Goal: Task Accomplishment & Management: Complete application form

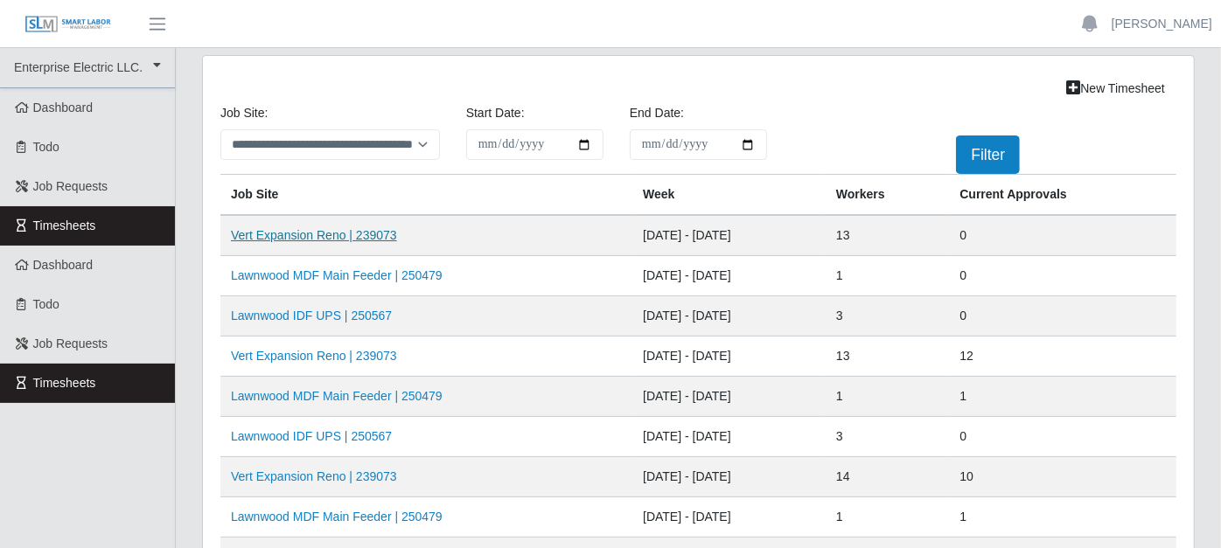
click at [366, 232] on link "Vert Expansion Reno | 239073" at bounding box center [314, 235] width 166 height 14
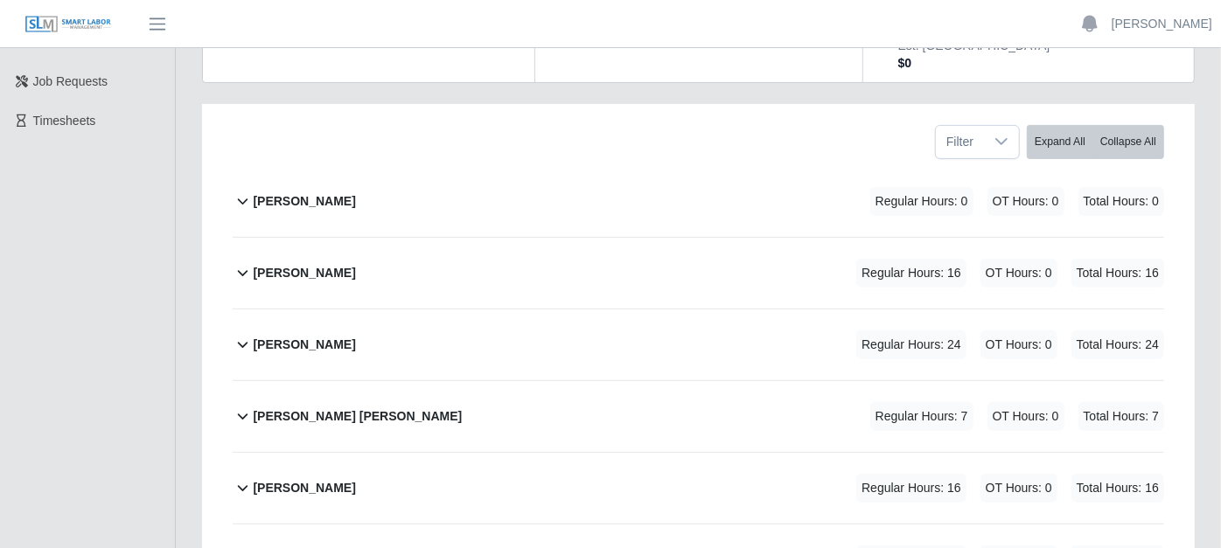
scroll to position [291, 0]
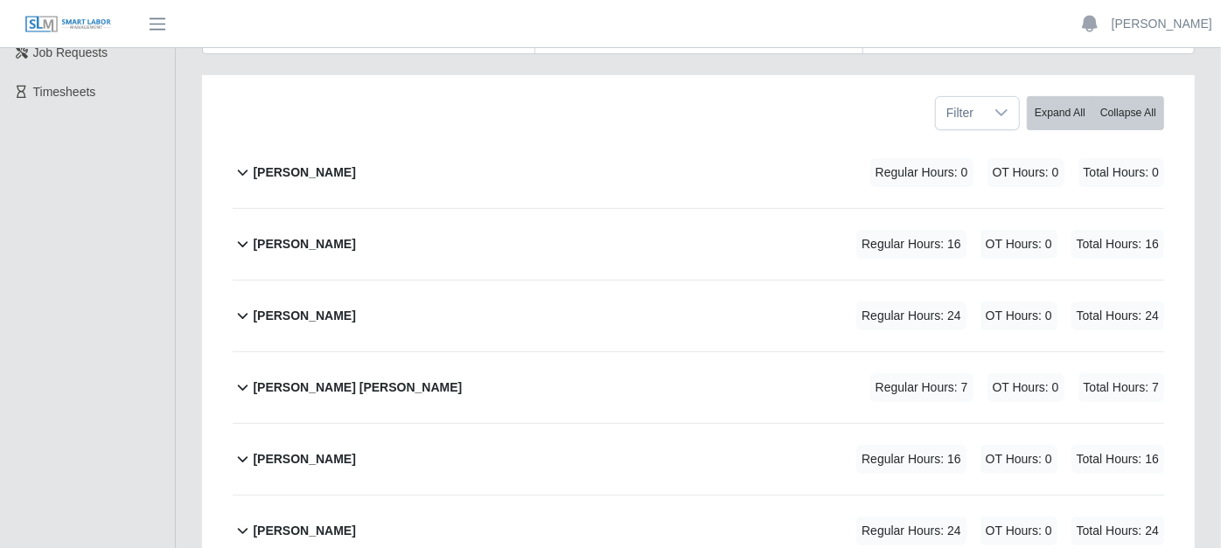
click at [242, 305] on icon at bounding box center [243, 315] width 20 height 21
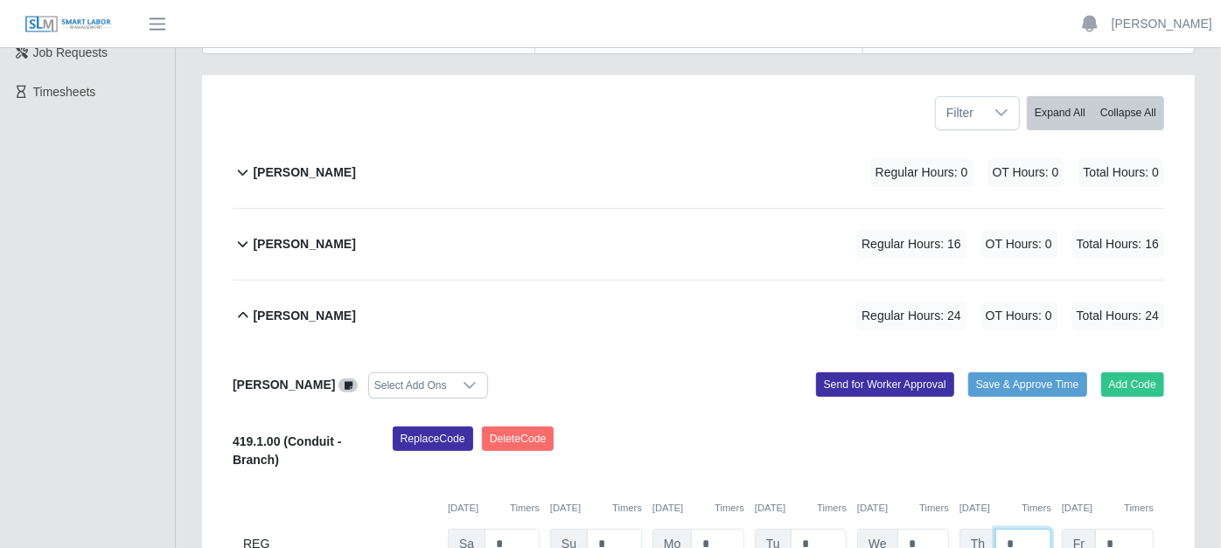
click at [1039, 529] on input "*" at bounding box center [1023, 544] width 56 height 31
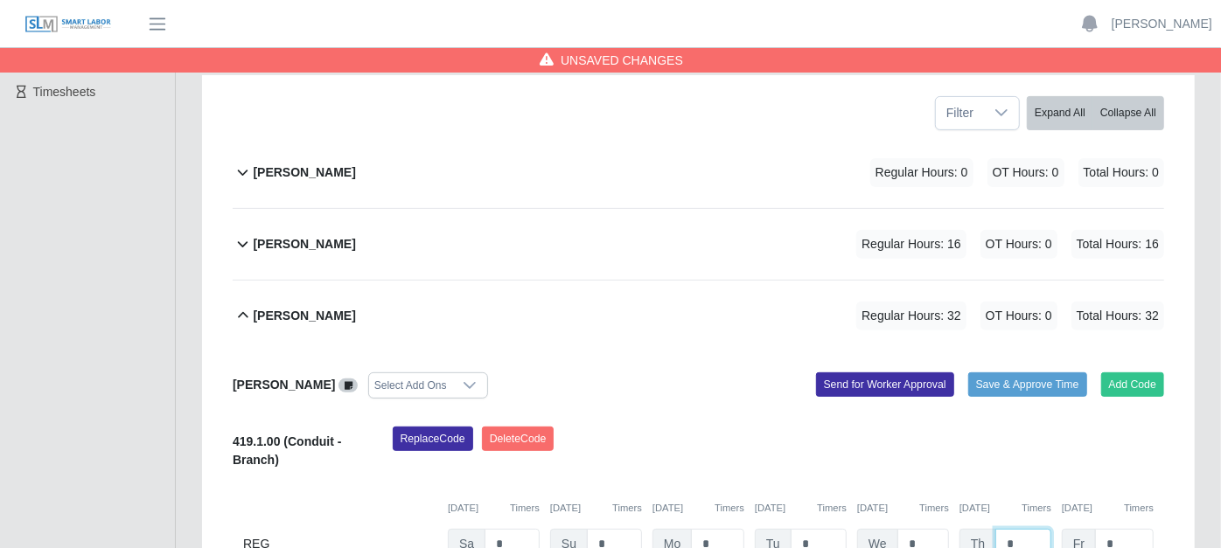
type input "*"
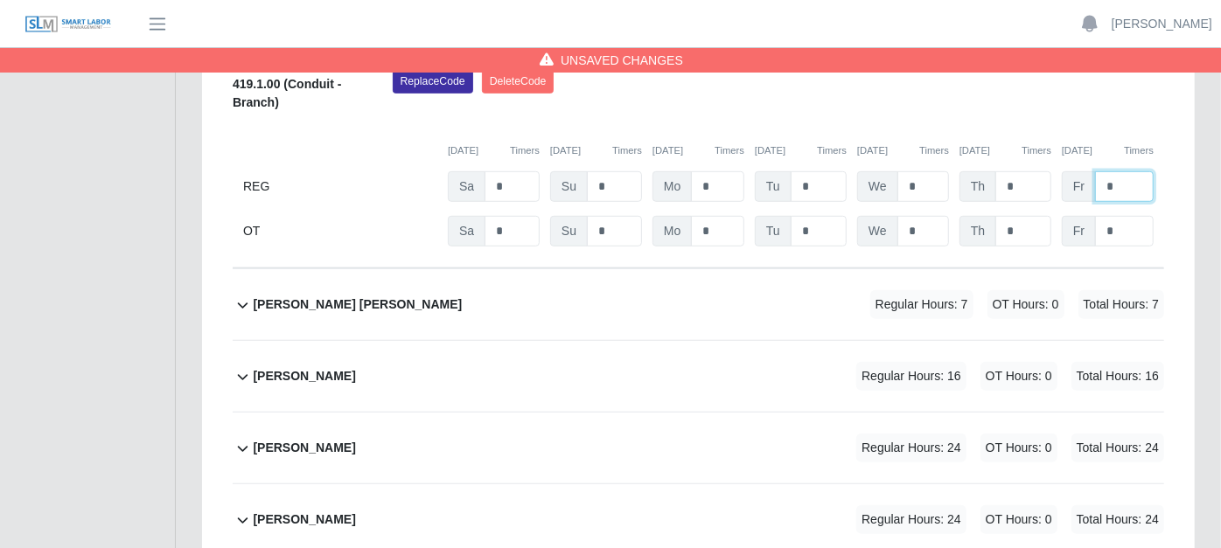
scroll to position [679, 0]
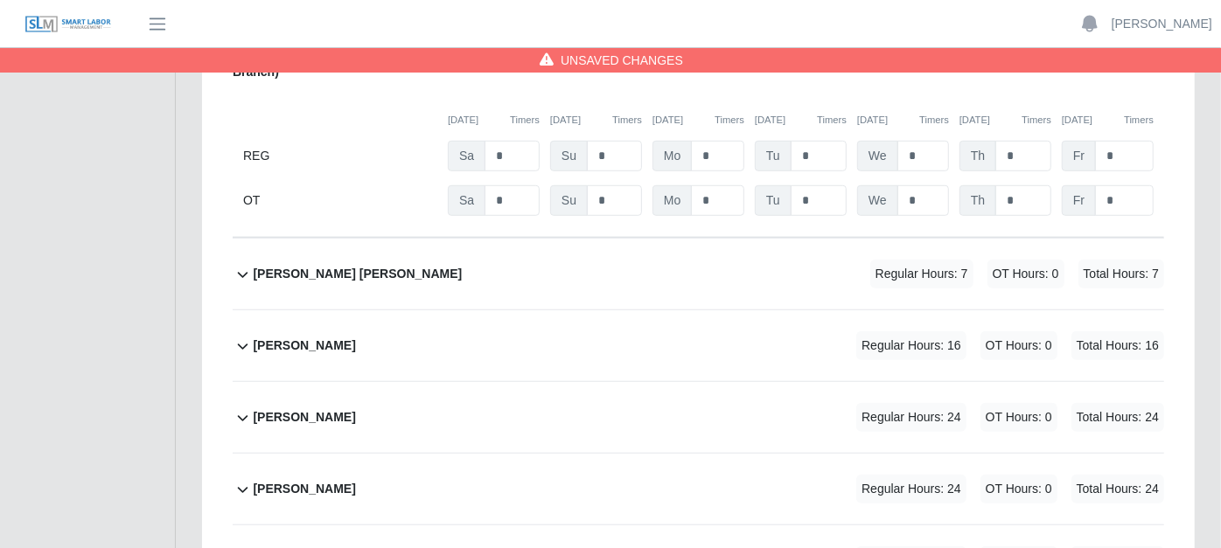
click at [246, 336] on icon at bounding box center [243, 346] width 20 height 21
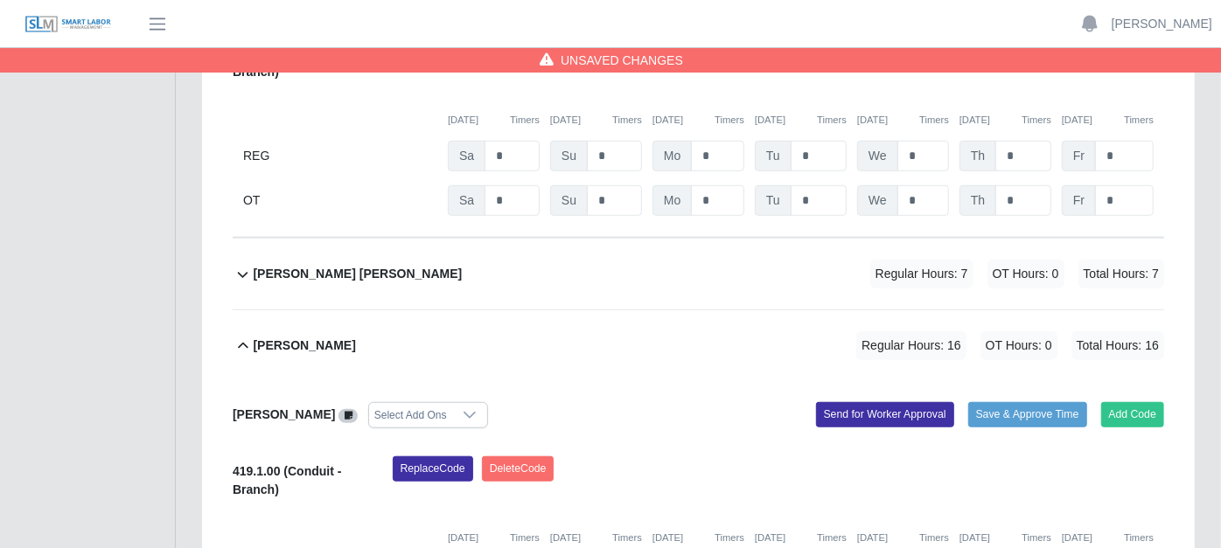
click at [237, 336] on icon at bounding box center [243, 346] width 20 height 21
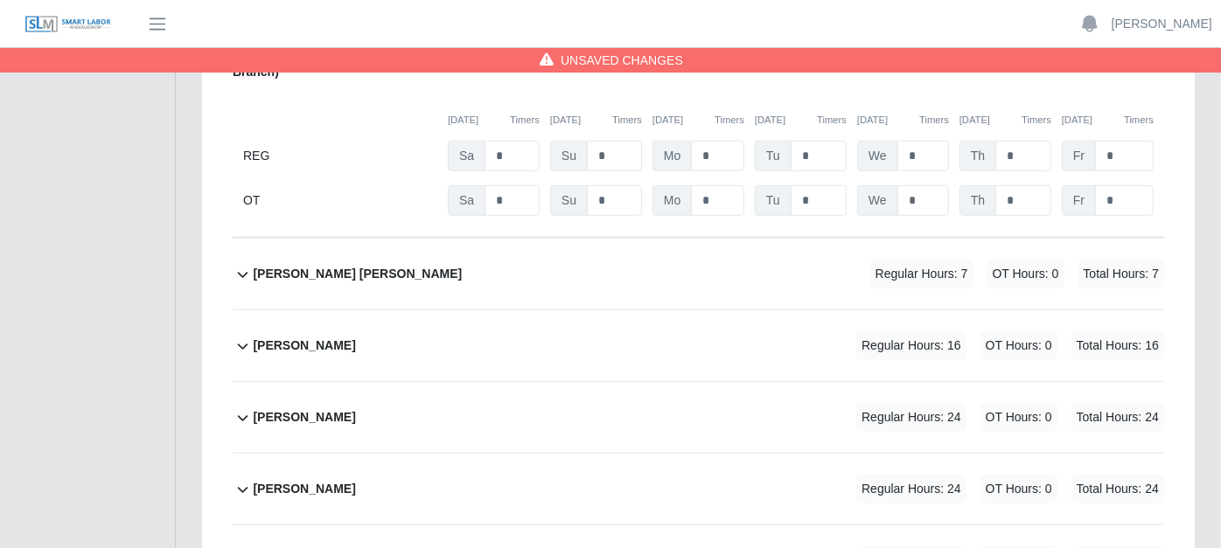
click at [240, 416] on icon at bounding box center [243, 419] width 10 height 6
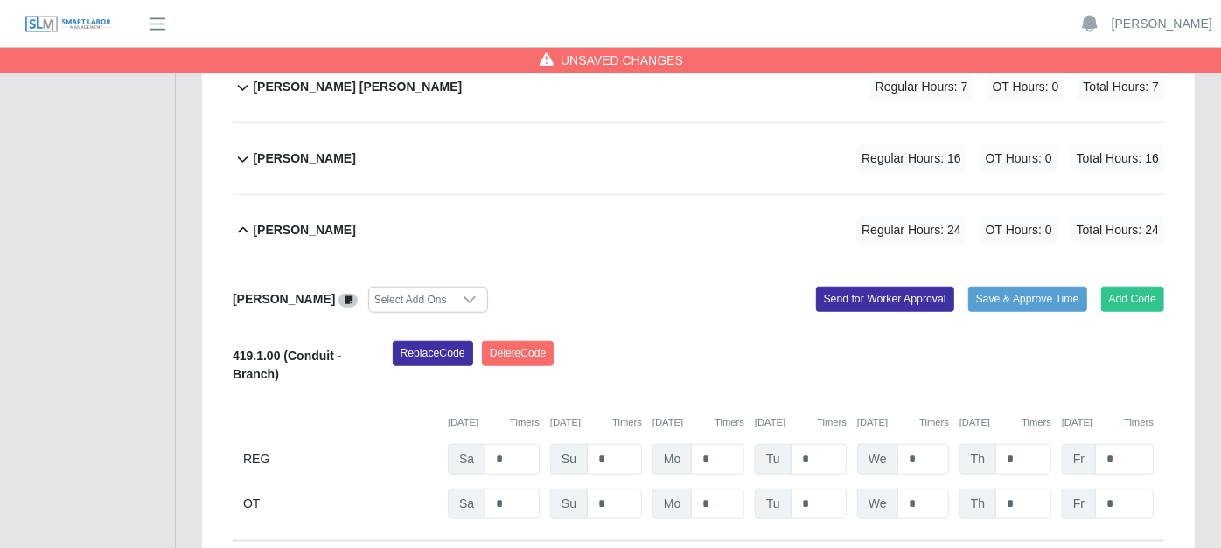
scroll to position [874, 0]
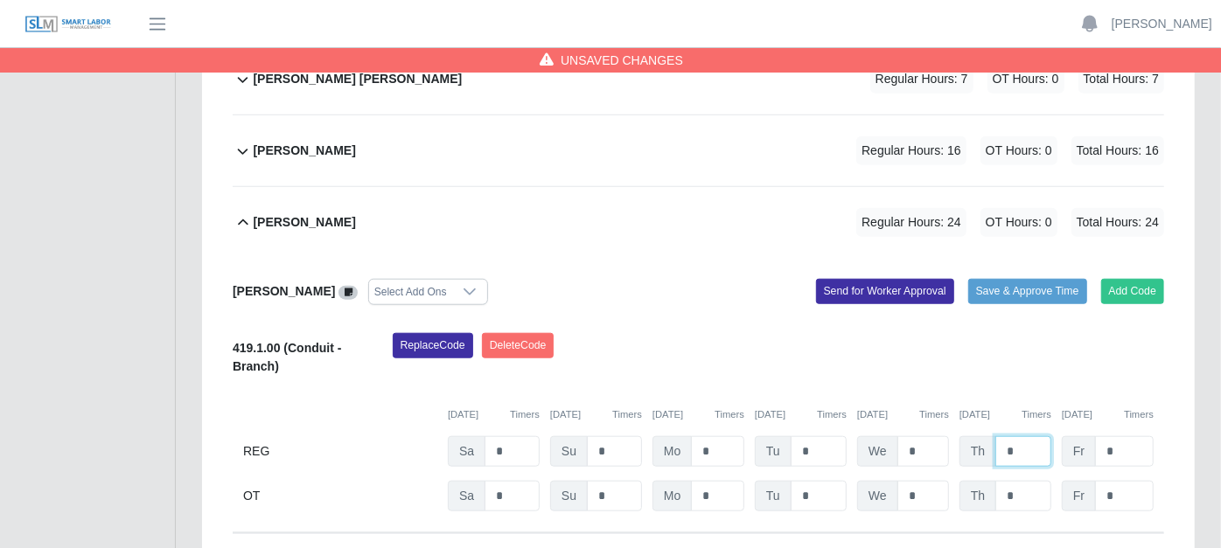
click at [1029, 436] on input "*" at bounding box center [1023, 451] width 56 height 31
type input "*"
click at [242, 212] on icon at bounding box center [243, 222] width 20 height 21
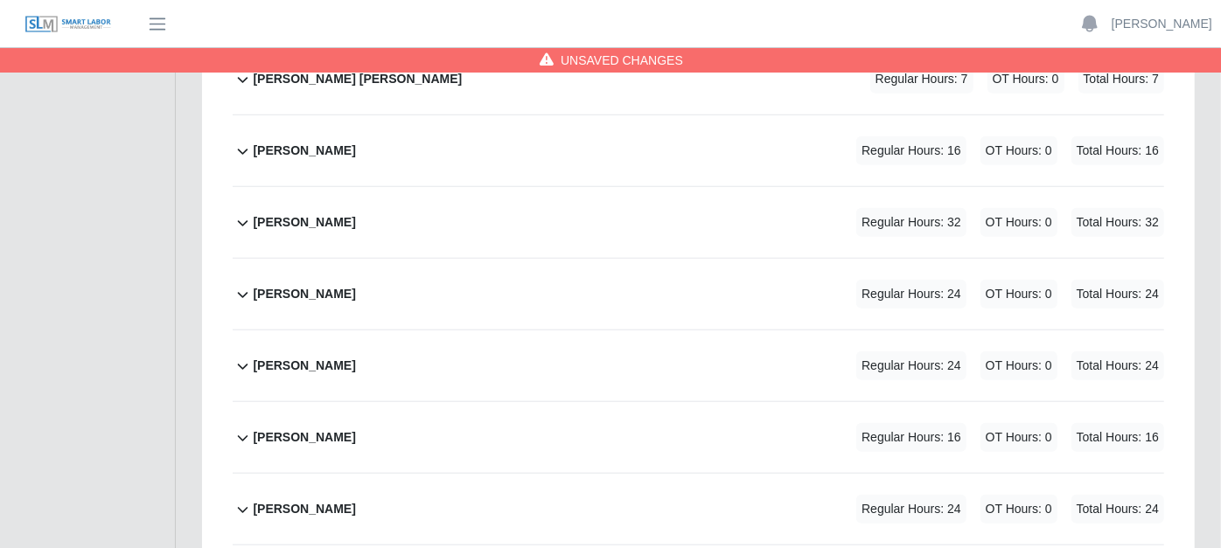
click at [242, 284] on icon at bounding box center [243, 294] width 20 height 21
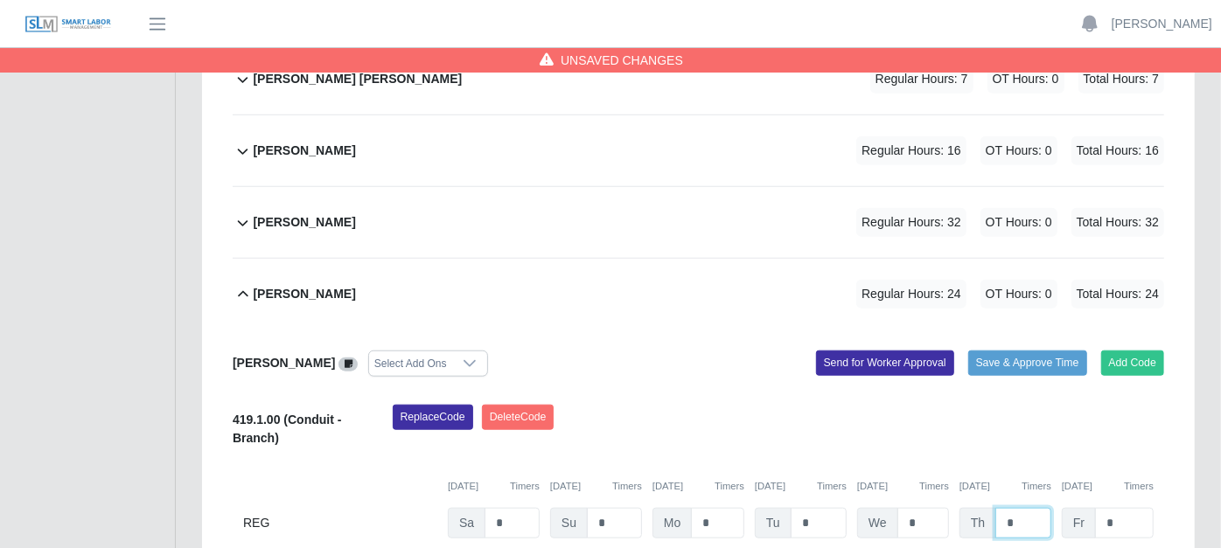
click at [1029, 508] on input "*" at bounding box center [1023, 523] width 56 height 31
type input "*"
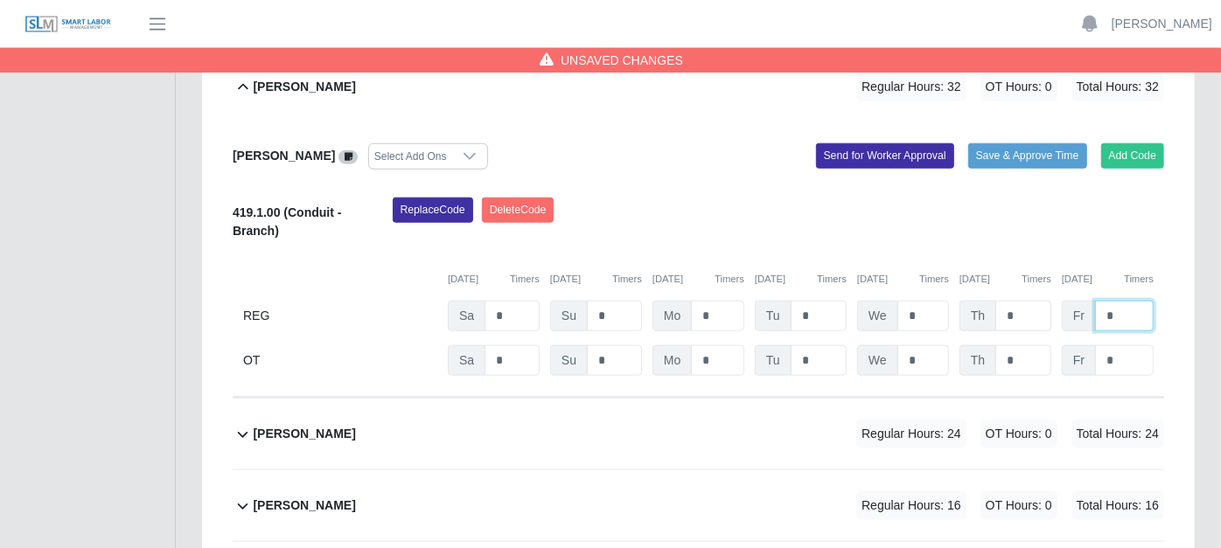
scroll to position [1166, 0]
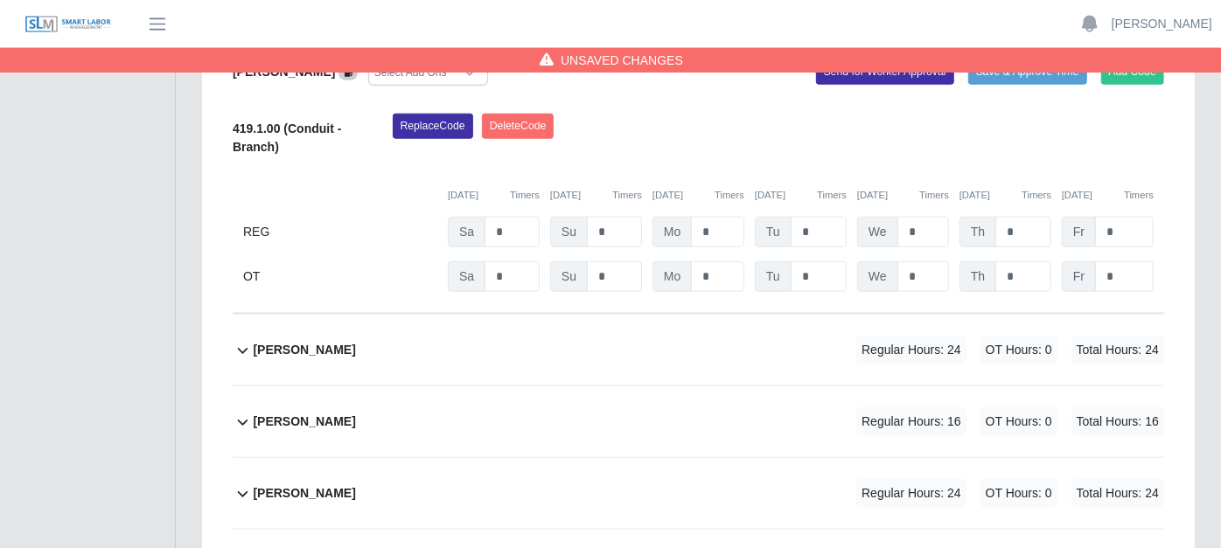
click at [245, 340] on icon at bounding box center [243, 350] width 20 height 21
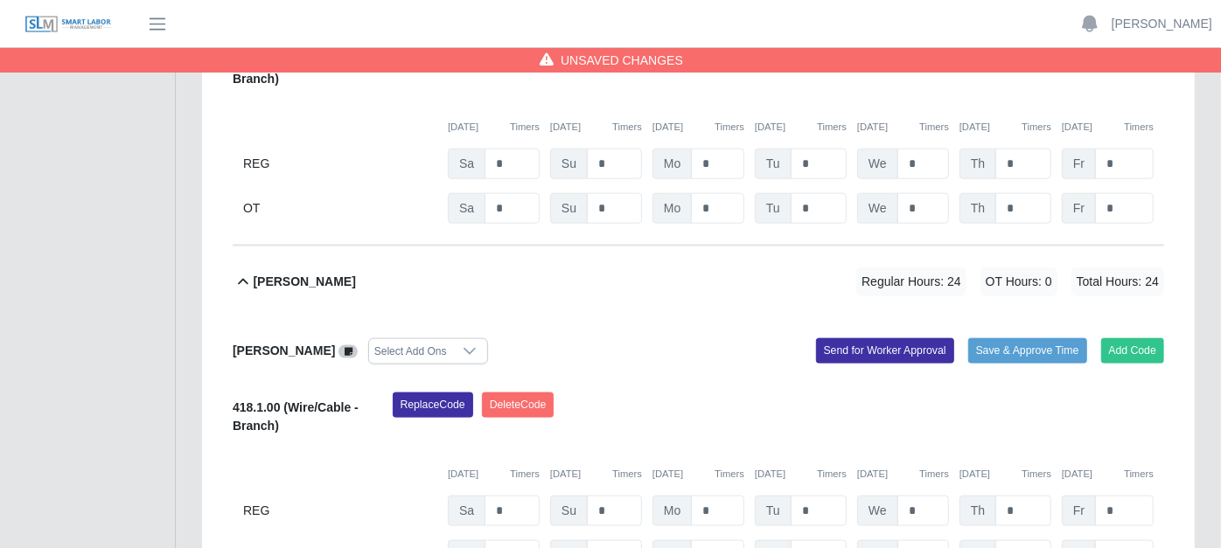
scroll to position [1263, 0]
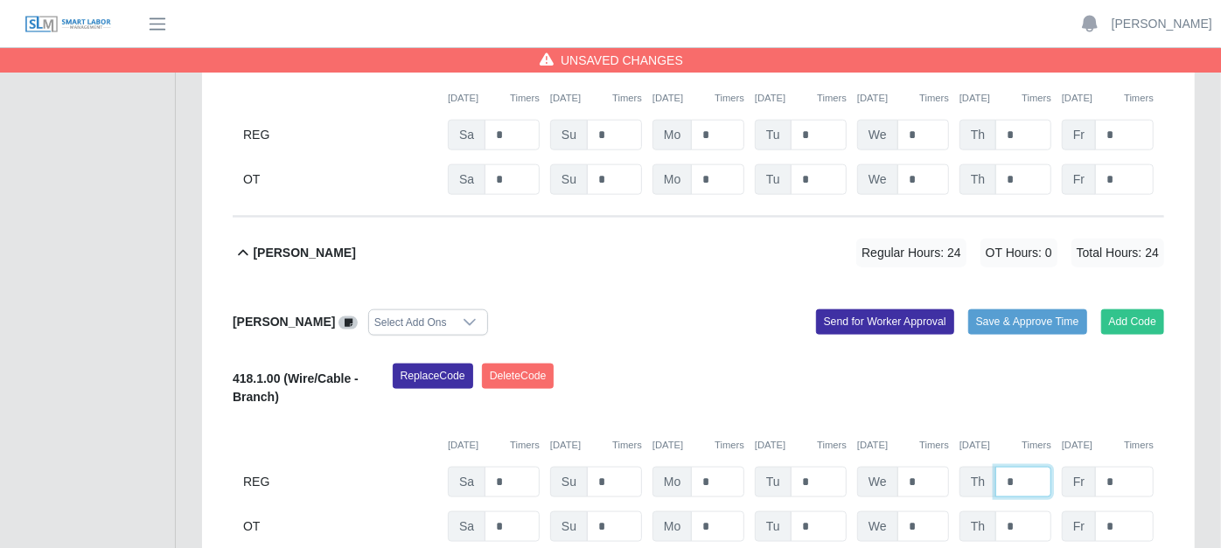
click at [1026, 467] on input "*" at bounding box center [1023, 482] width 56 height 31
type input "*"
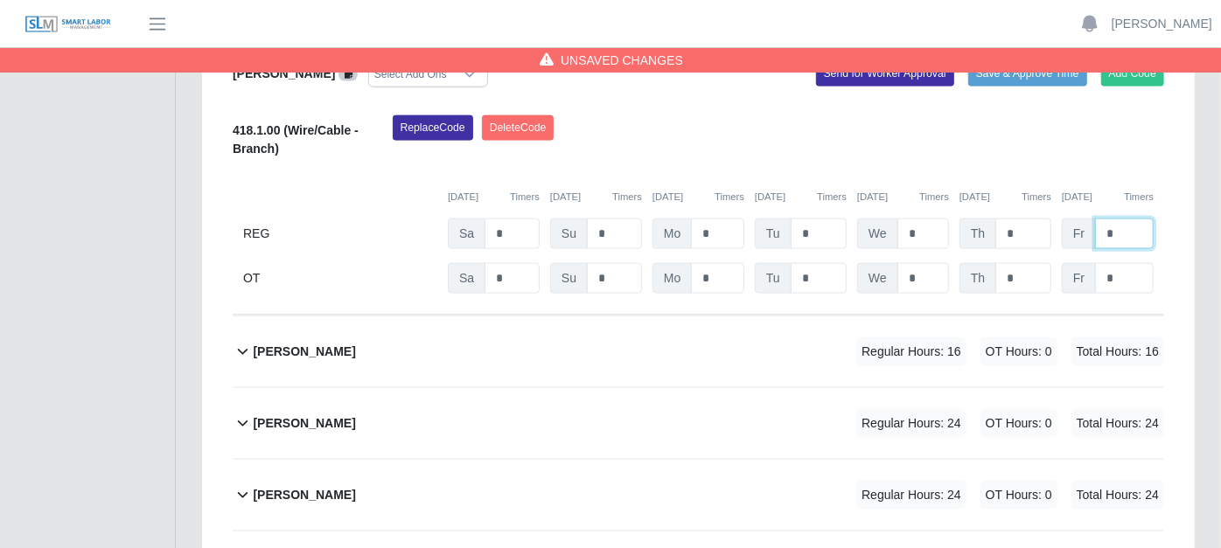
scroll to position [1554, 0]
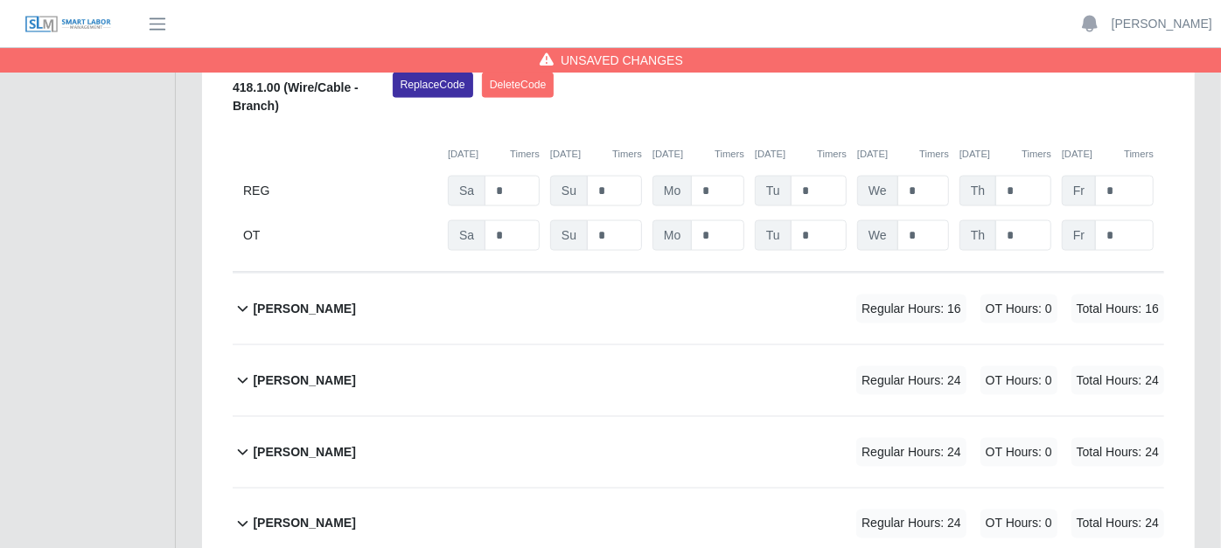
click at [242, 298] on icon at bounding box center [243, 308] width 20 height 21
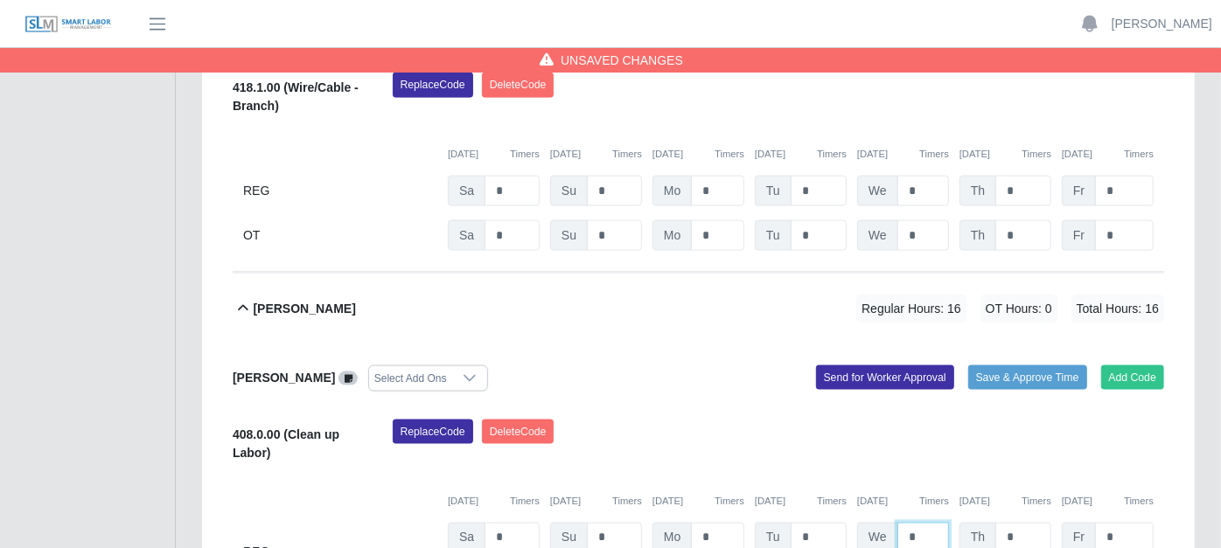
click at [919, 523] on input "*" at bounding box center [923, 538] width 52 height 31
click at [912, 523] on input "*" at bounding box center [923, 538] width 52 height 31
type input "*"
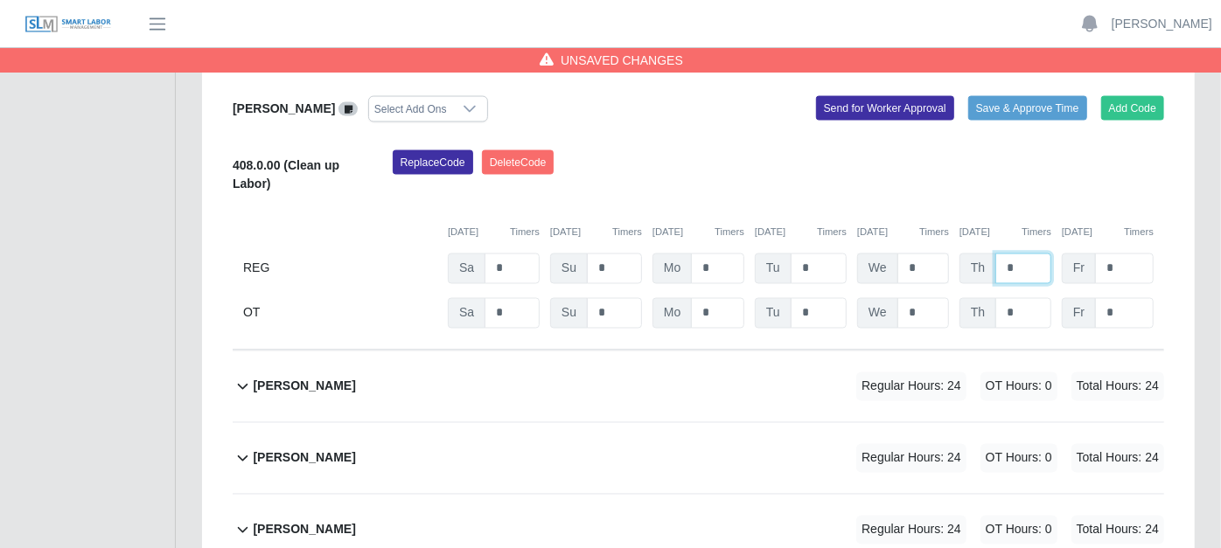
scroll to position [1846, 0]
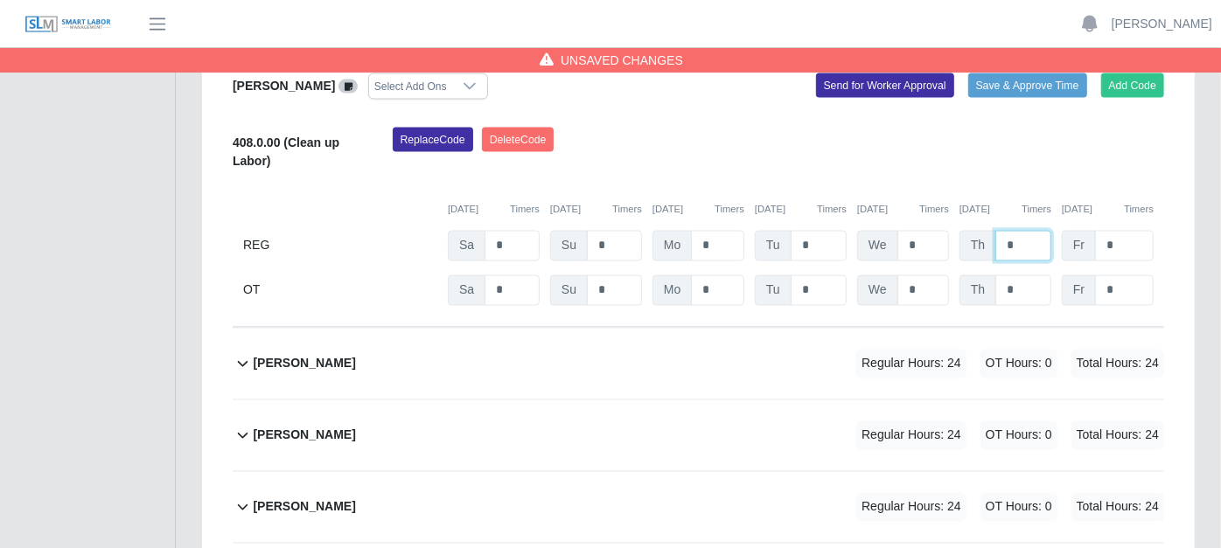
type input "*"
click at [240, 362] on icon at bounding box center [243, 365] width 10 height 6
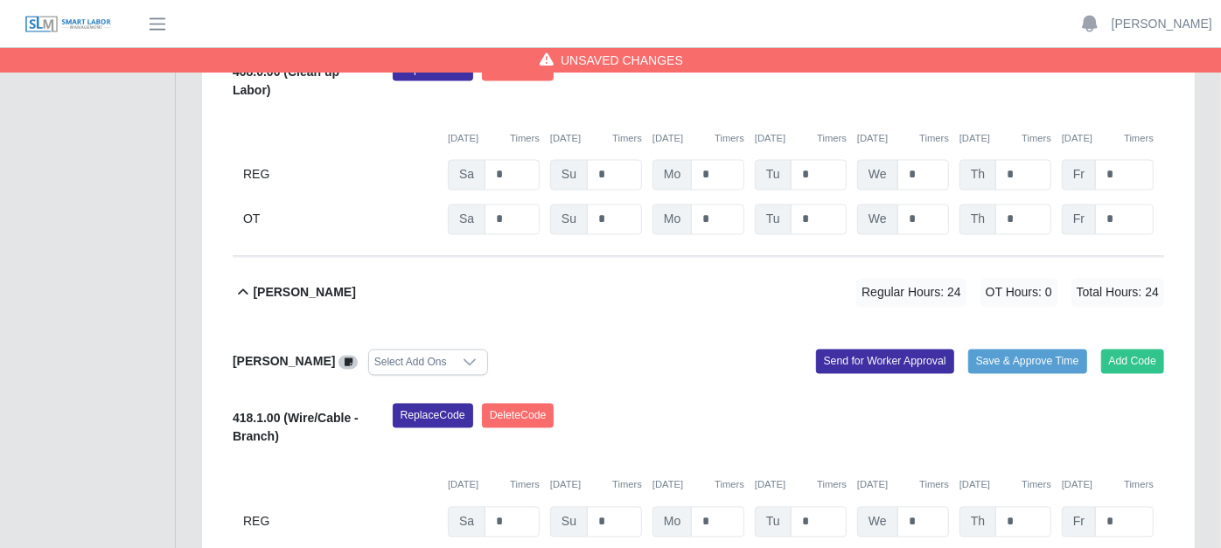
scroll to position [2040, 0]
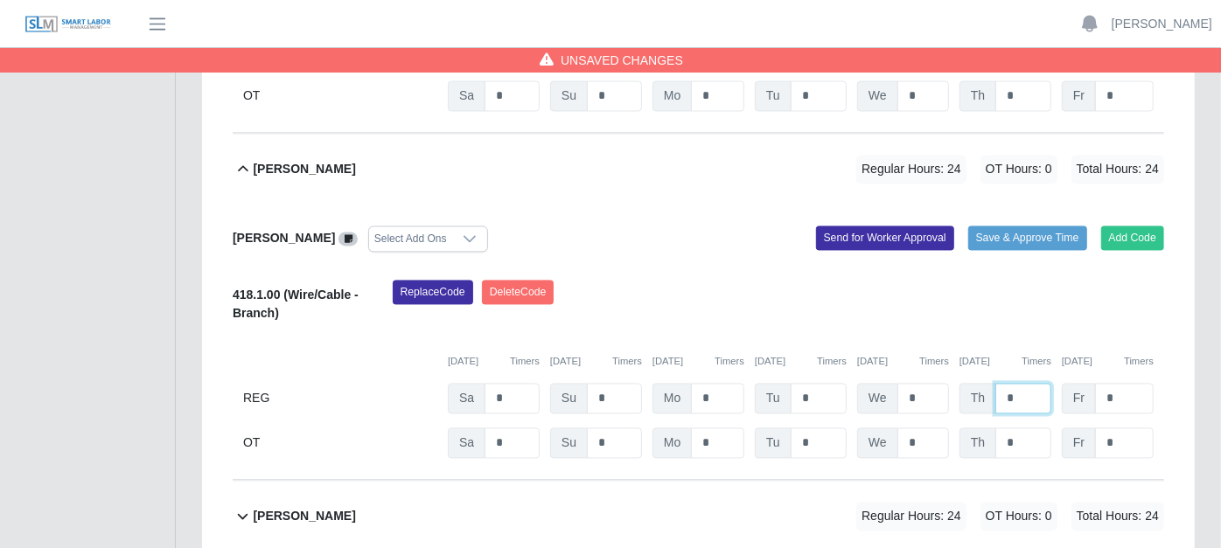
click at [1024, 384] on input "*" at bounding box center [1023, 399] width 56 height 31
type input "*"
click at [244, 506] on icon at bounding box center [243, 516] width 20 height 21
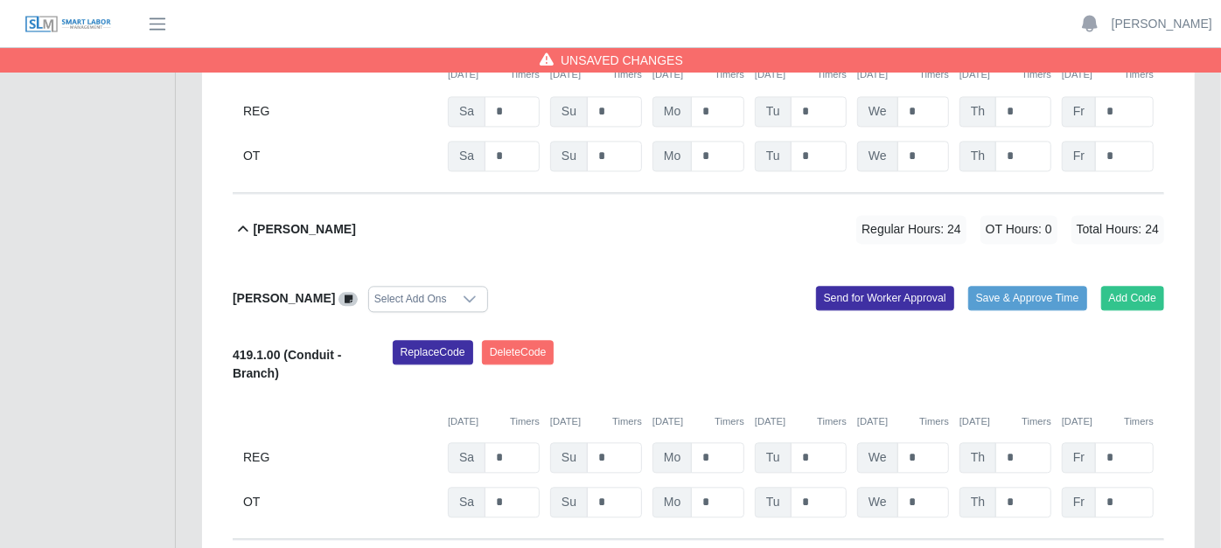
scroll to position [2331, 0]
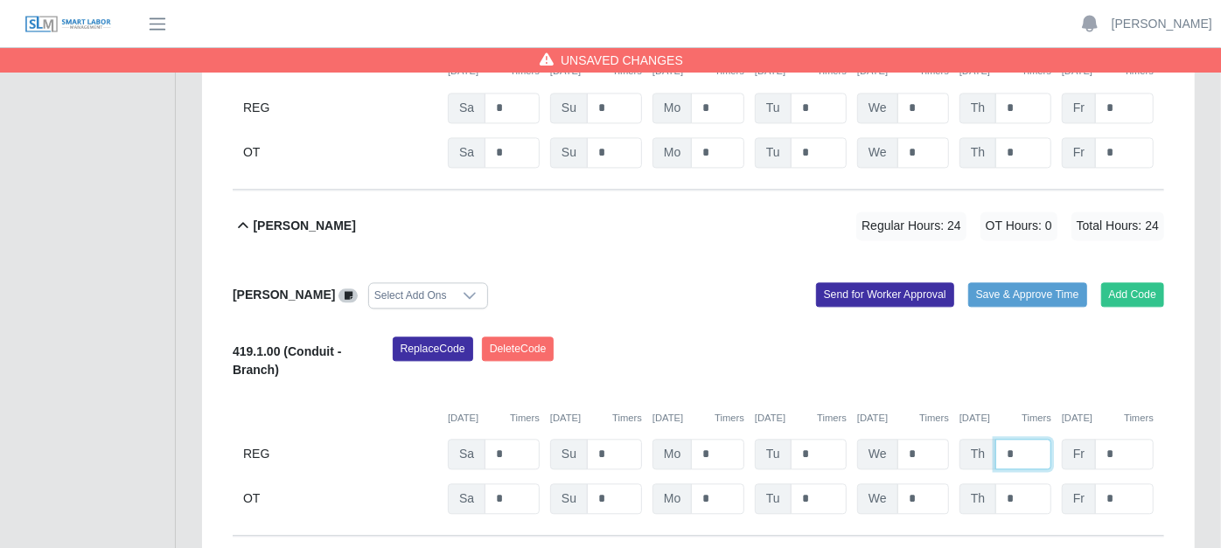
click at [1029, 439] on input "*" at bounding box center [1023, 454] width 56 height 31
type input "*"
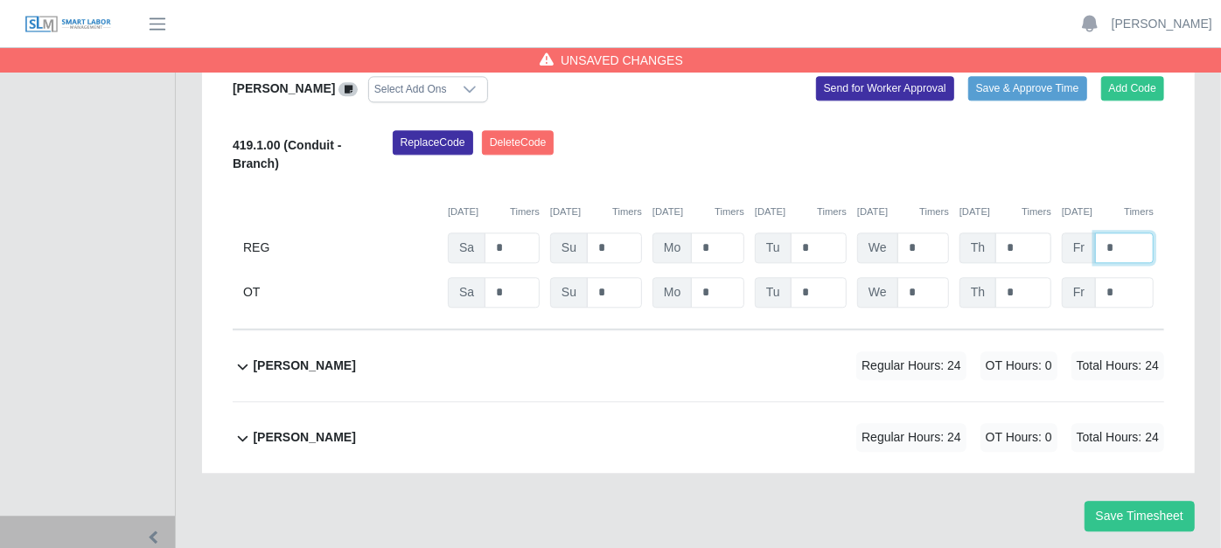
scroll to position [2542, 0]
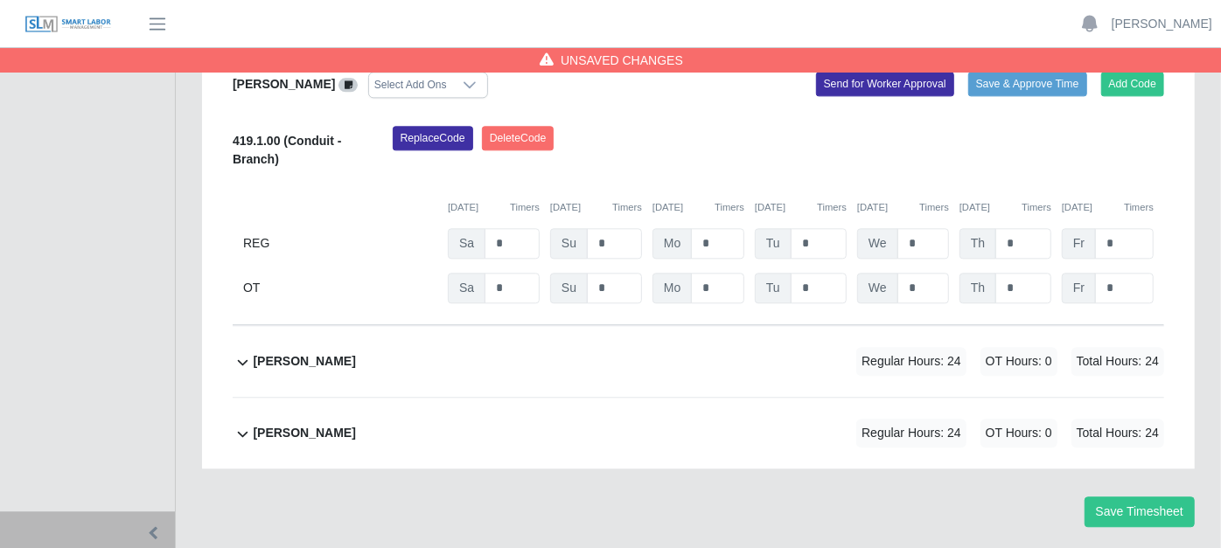
click at [240, 352] on icon at bounding box center [243, 362] width 20 height 21
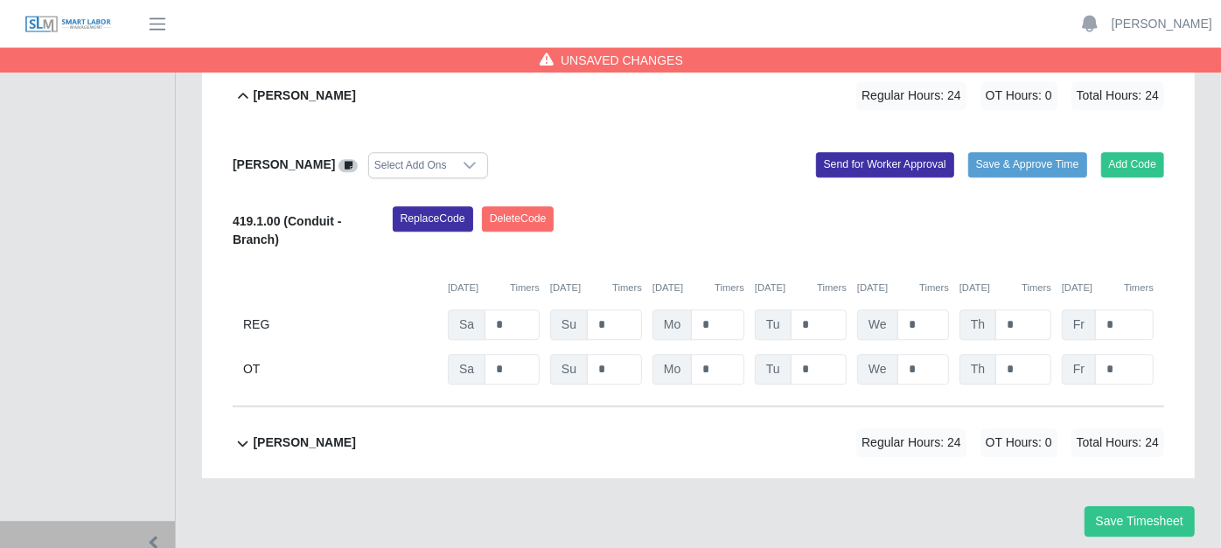
scroll to position [2817, 0]
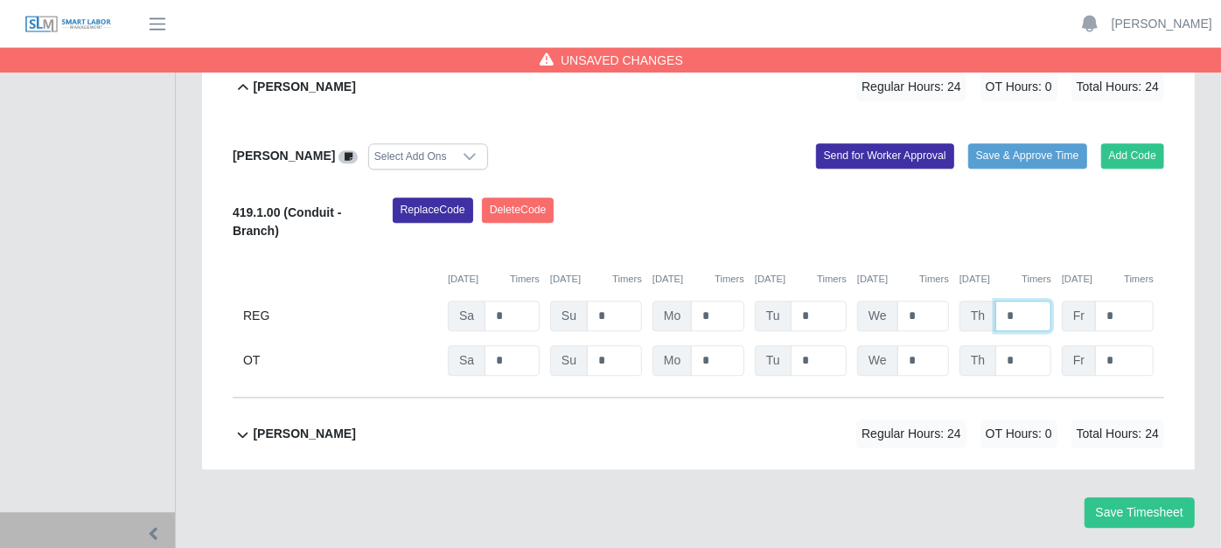
click at [1022, 301] on input "*" at bounding box center [1023, 316] width 56 height 31
type input "*"
click at [238, 432] on icon at bounding box center [243, 435] width 10 height 6
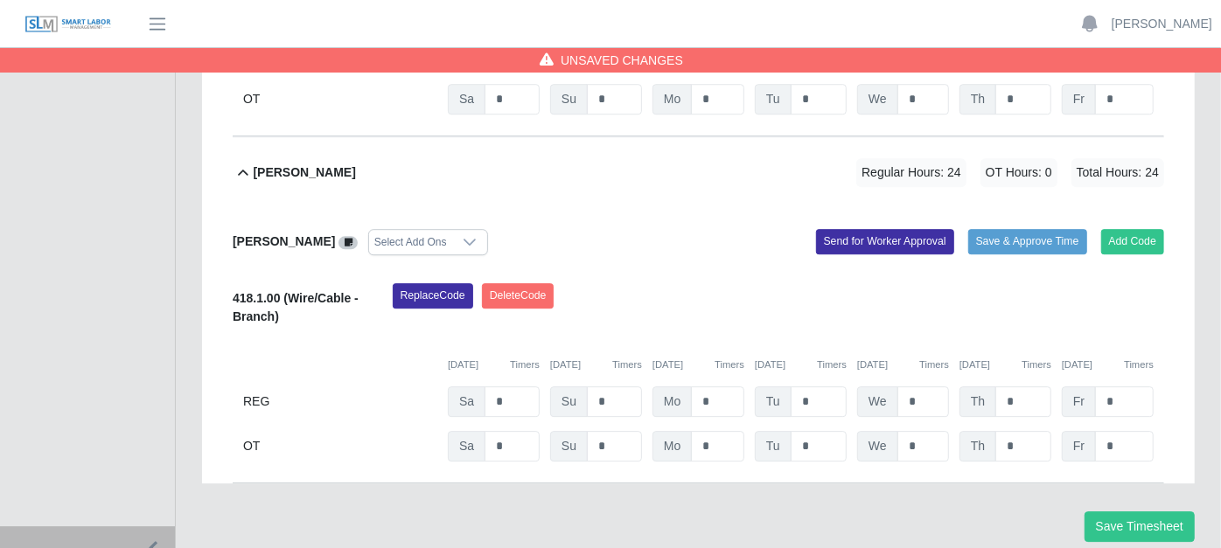
scroll to position [3090, 0]
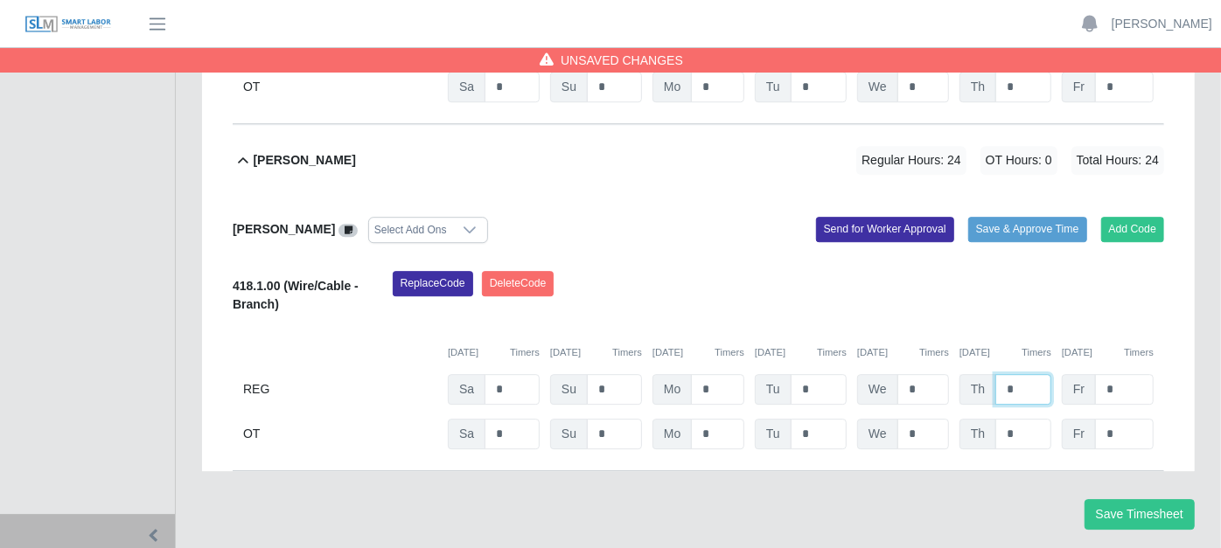
click at [1020, 374] on input "*" at bounding box center [1023, 389] width 56 height 31
type input "*"
click at [1126, 374] on input "*" at bounding box center [1124, 389] width 59 height 31
click at [1144, 499] on button "Save Timesheet" at bounding box center [1139, 514] width 110 height 31
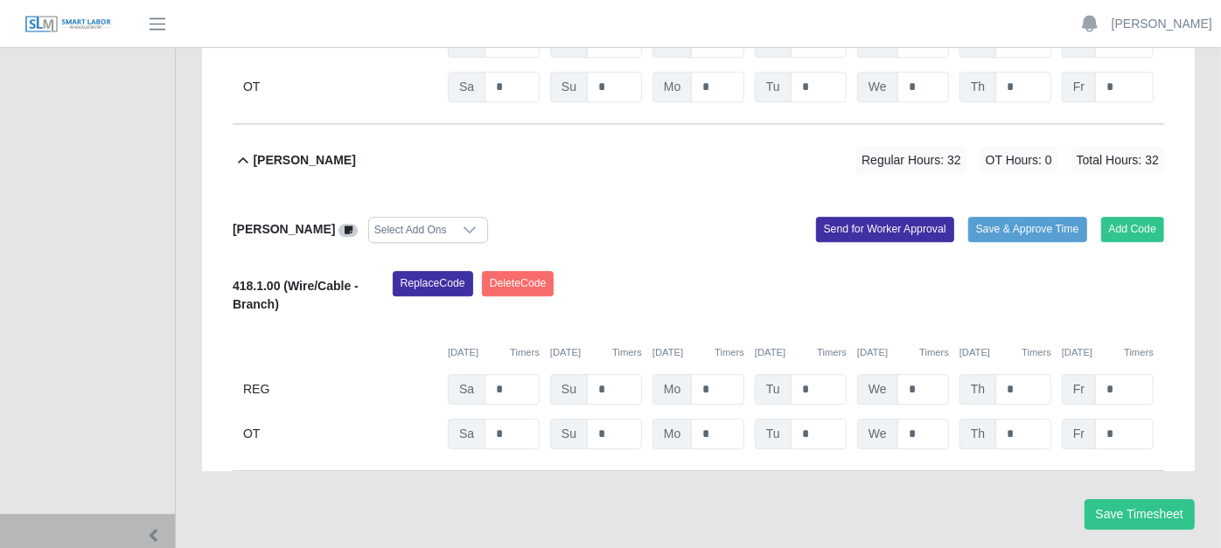
click at [240, 157] on icon at bounding box center [243, 160] width 10 height 6
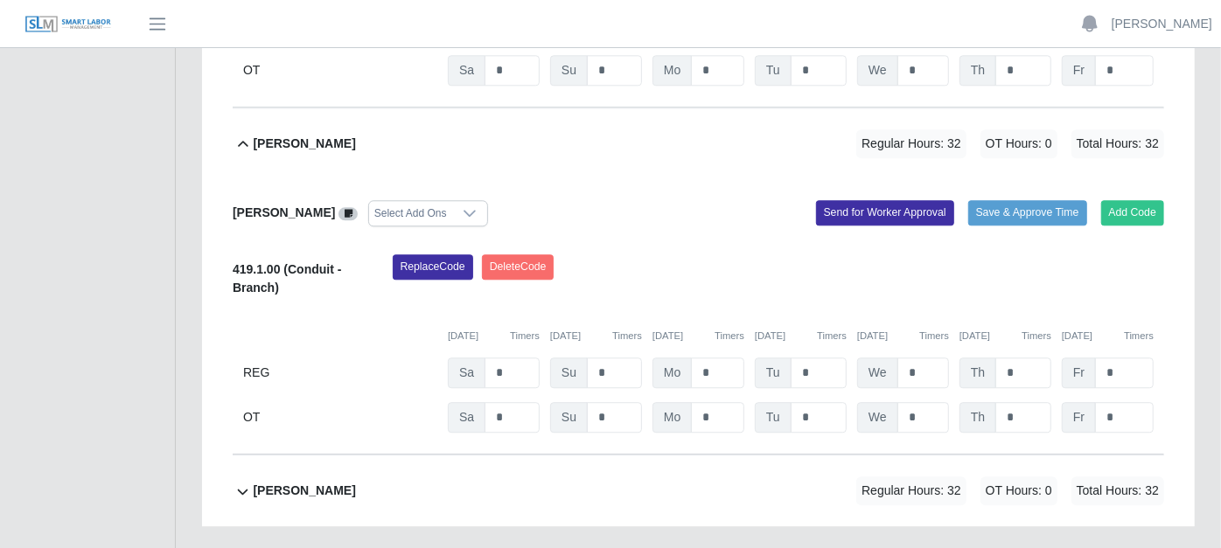
scroll to position [2719, 0]
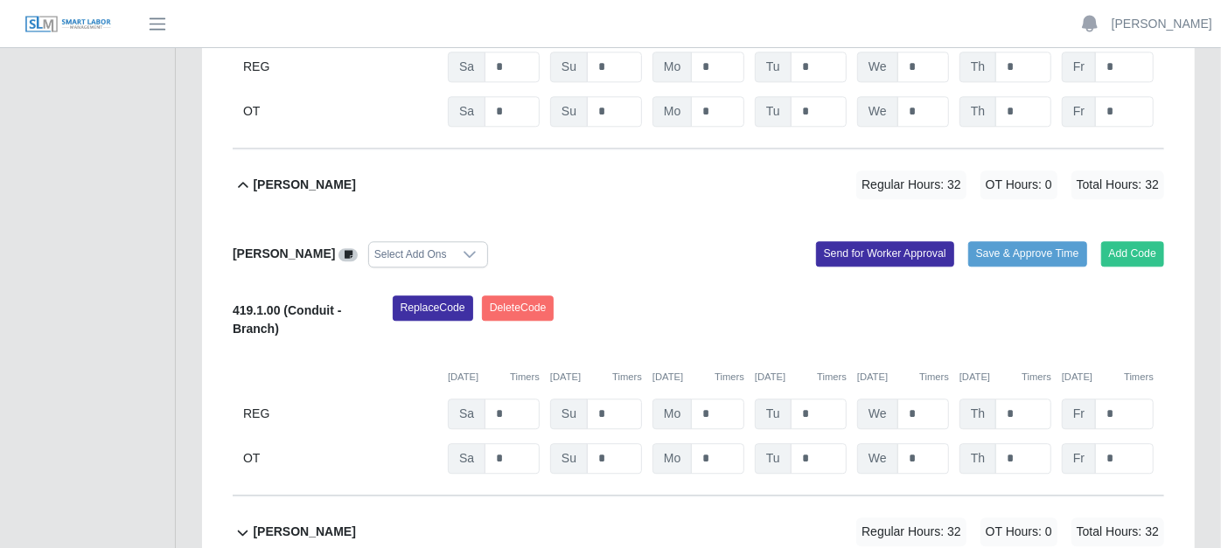
click at [244, 175] on icon at bounding box center [243, 185] width 20 height 21
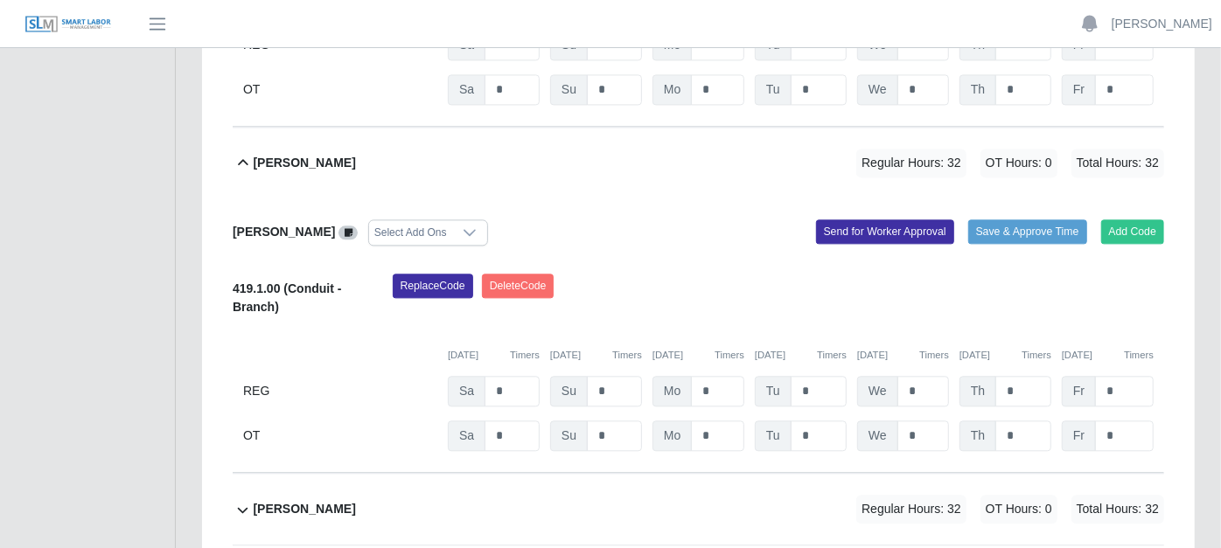
scroll to position [2348, 0]
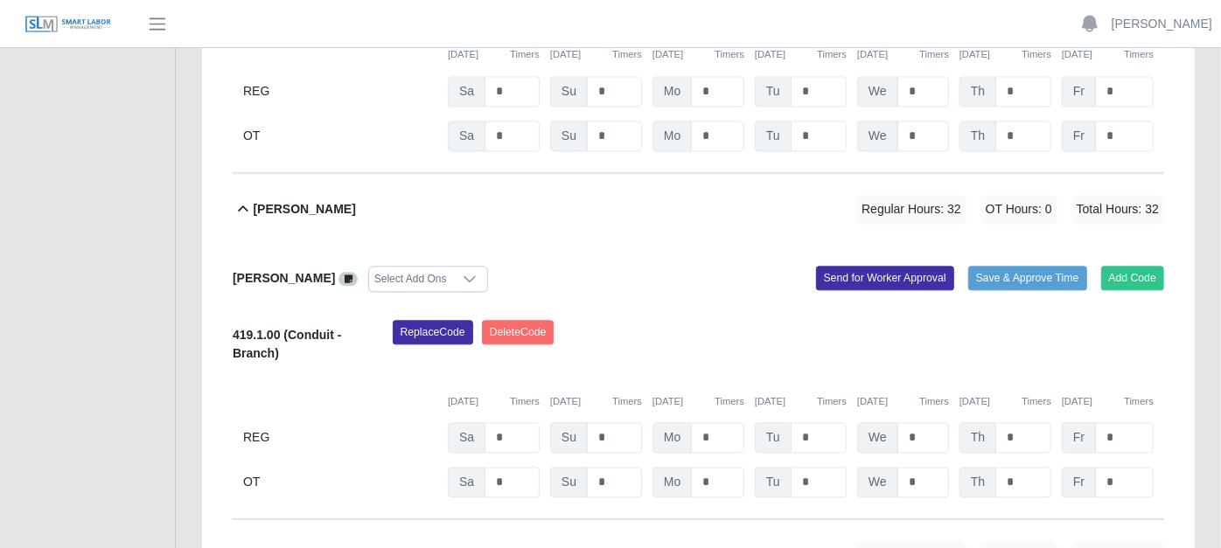
click at [247, 198] on icon at bounding box center [243, 208] width 20 height 21
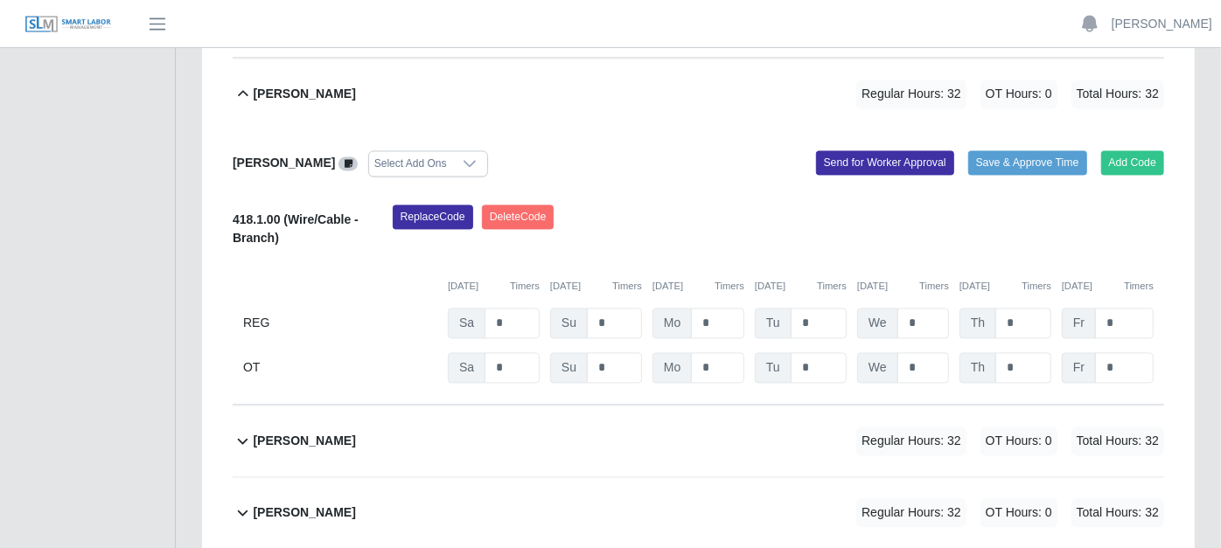
scroll to position [2073, 0]
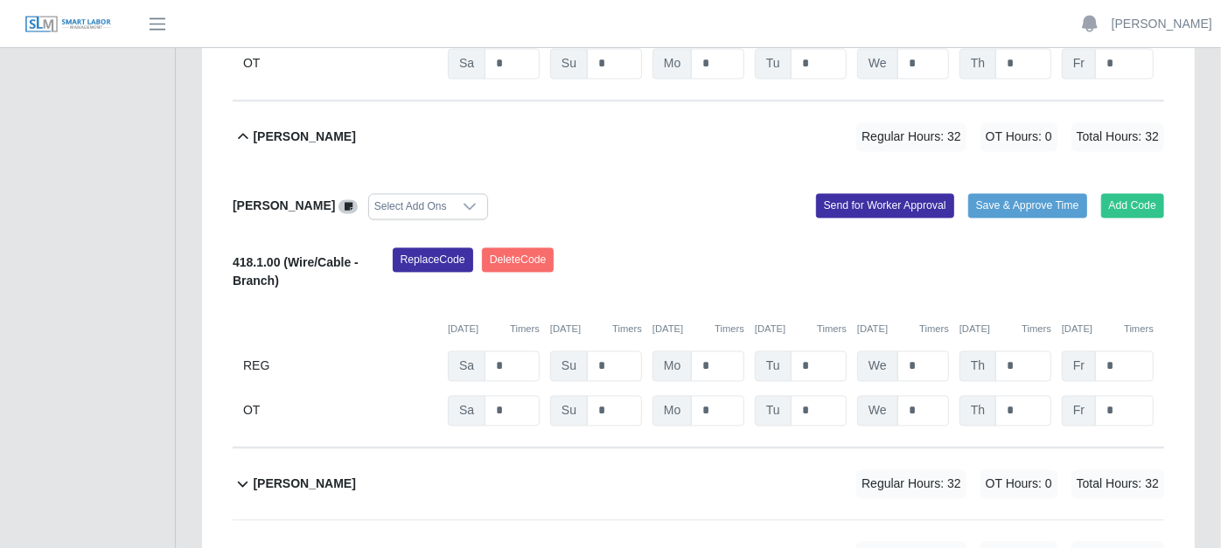
click at [242, 126] on icon at bounding box center [243, 136] width 20 height 21
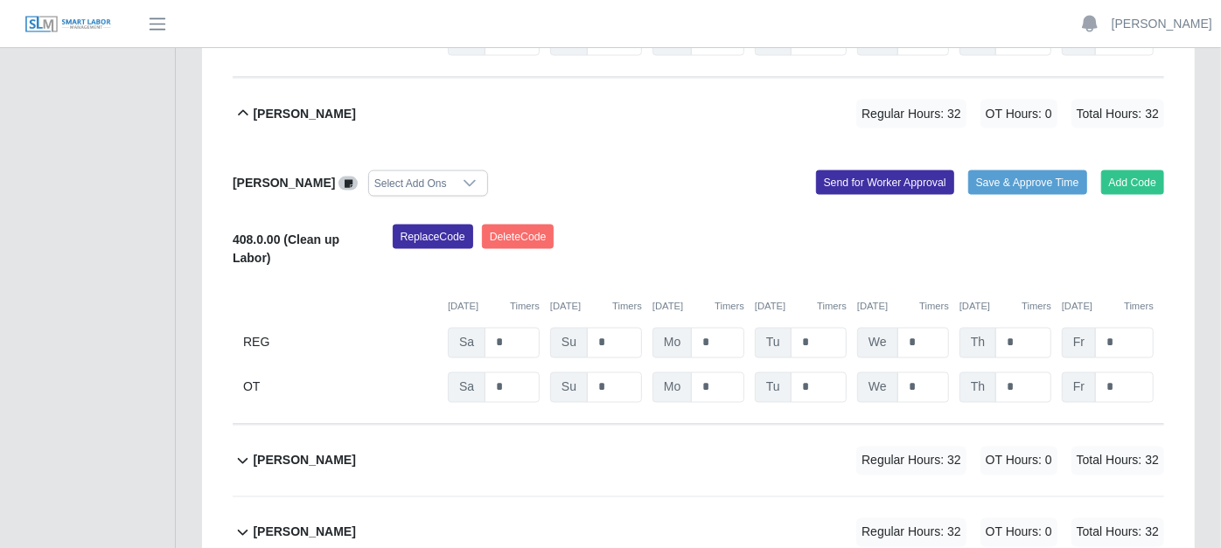
scroll to position [1701, 0]
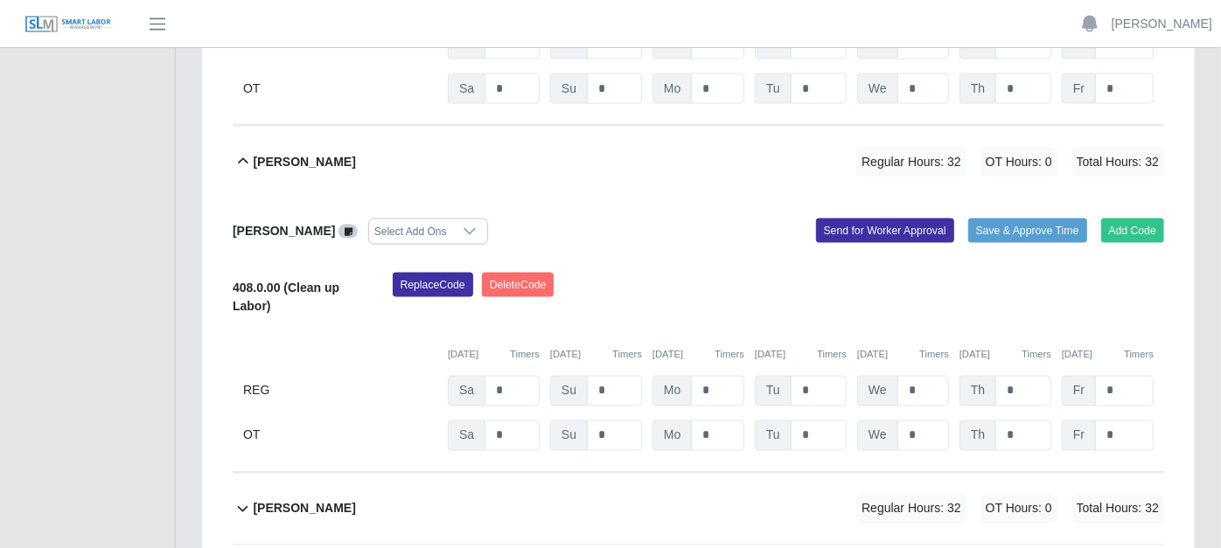
click at [243, 151] on icon at bounding box center [243, 161] width 20 height 21
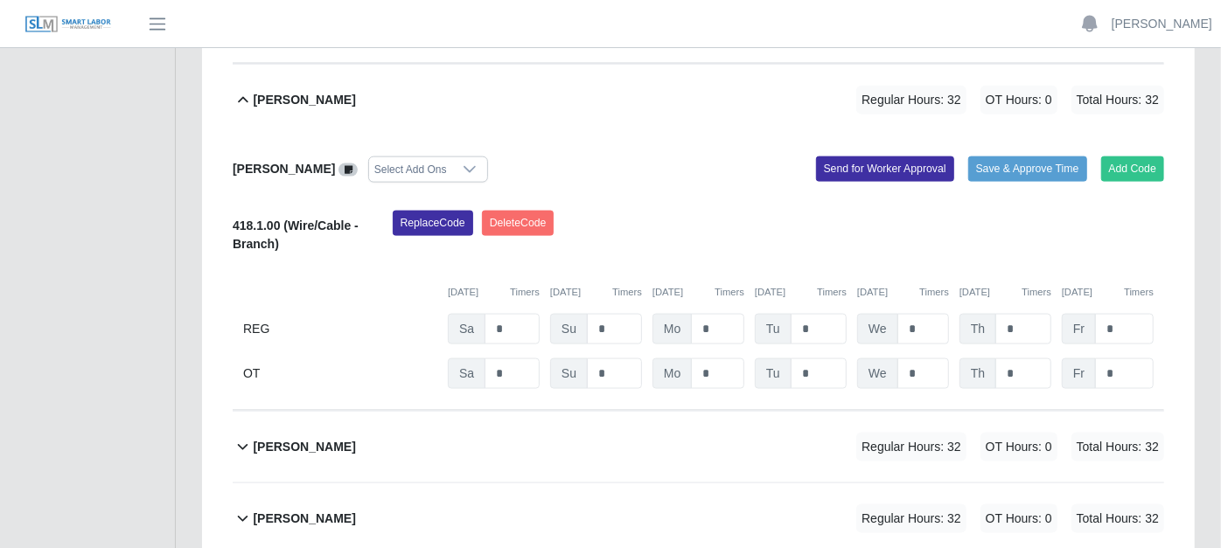
scroll to position [1410, 0]
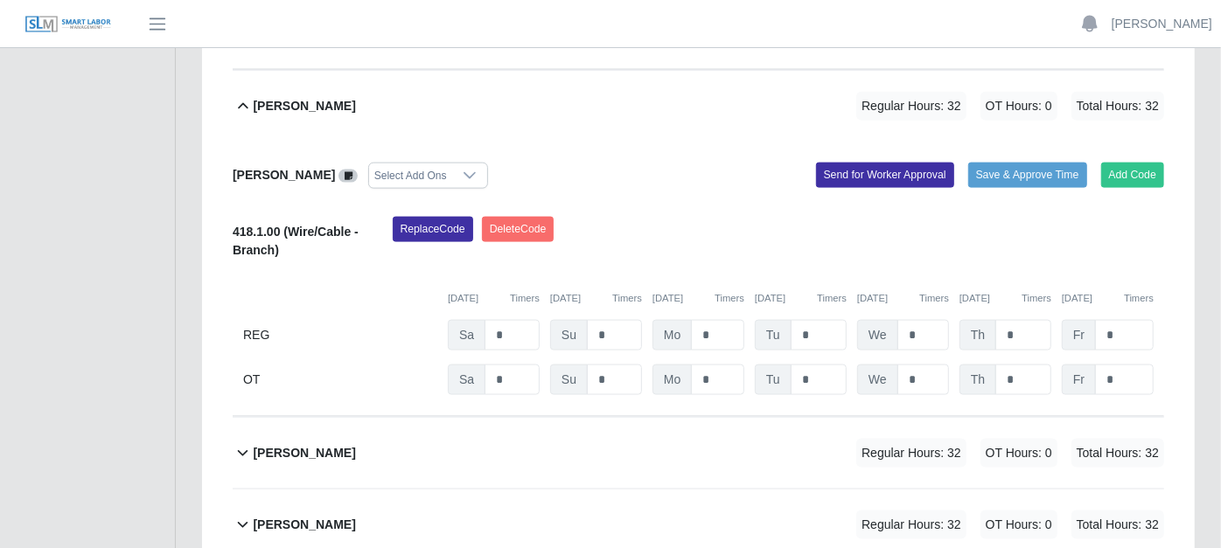
click at [242, 96] on icon at bounding box center [243, 106] width 20 height 21
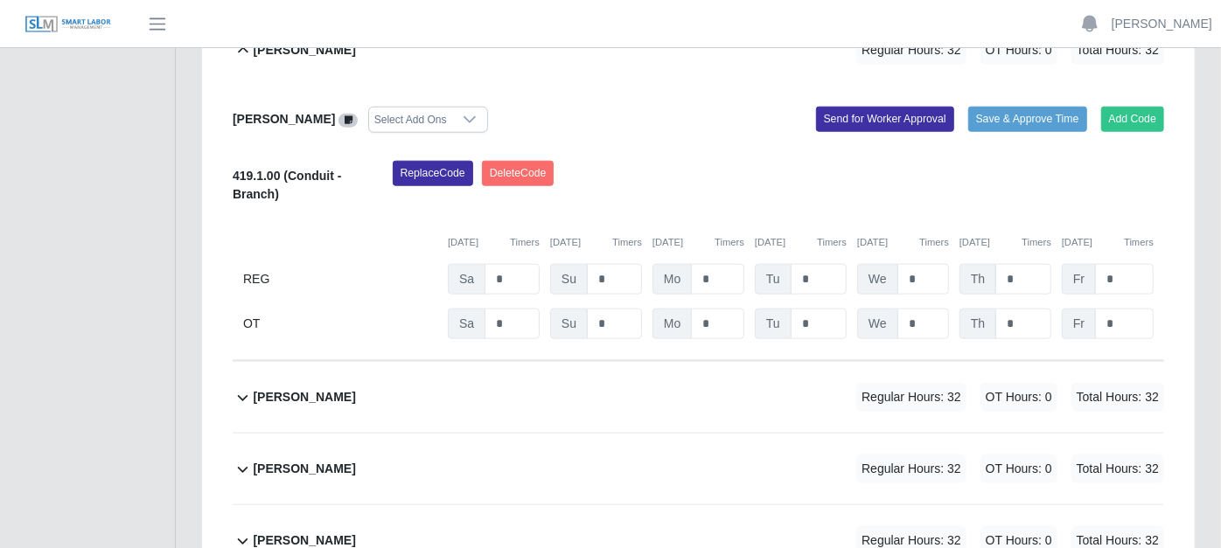
scroll to position [1021, 0]
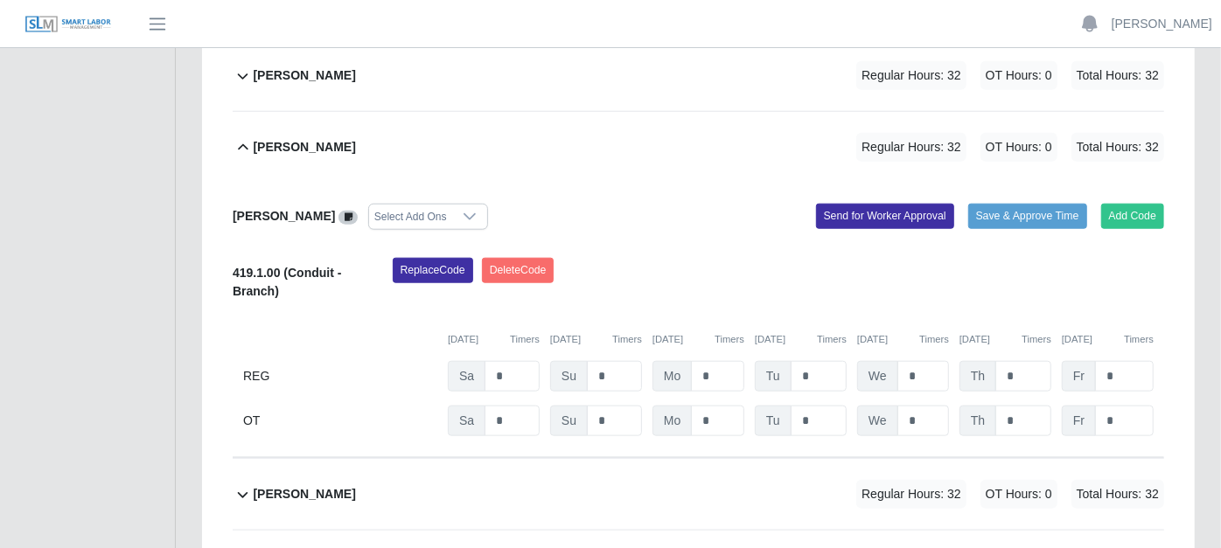
click at [242, 143] on icon at bounding box center [243, 146] width 10 height 6
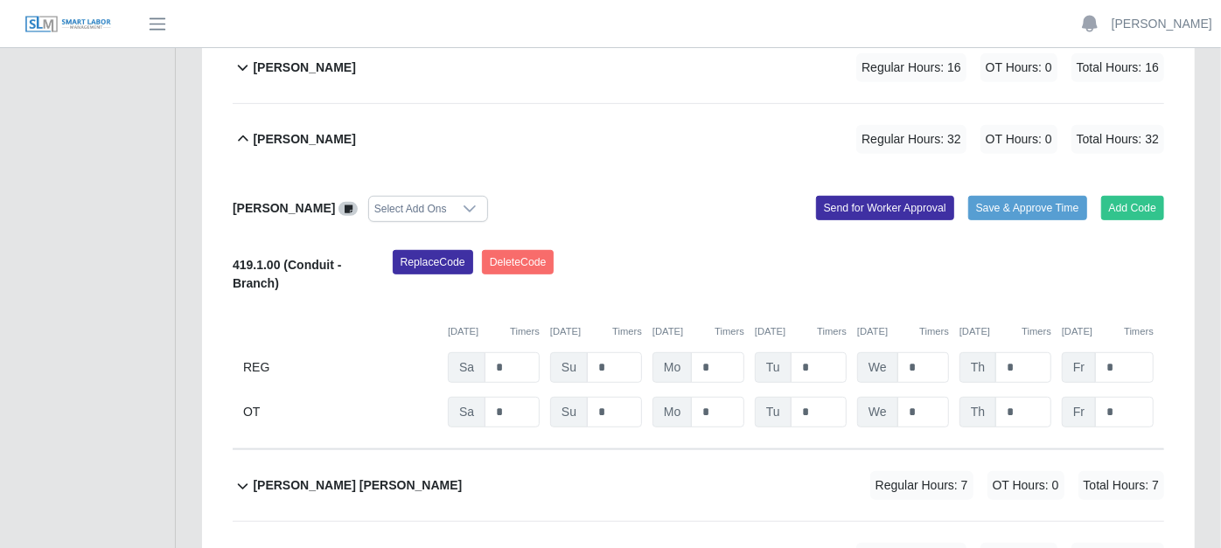
scroll to position [438, 0]
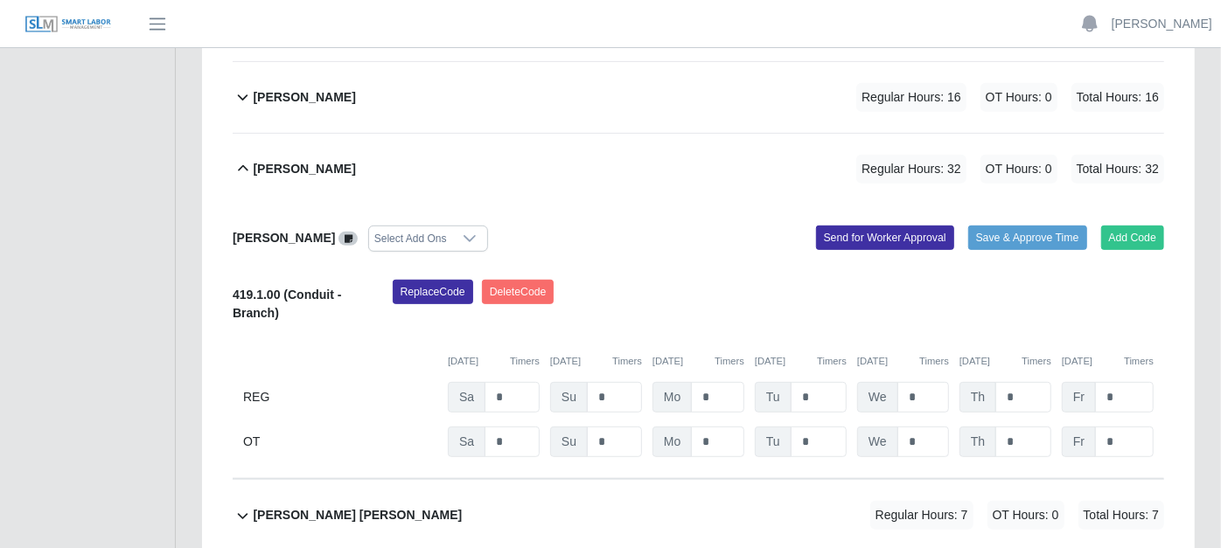
click at [239, 158] on icon at bounding box center [243, 168] width 20 height 21
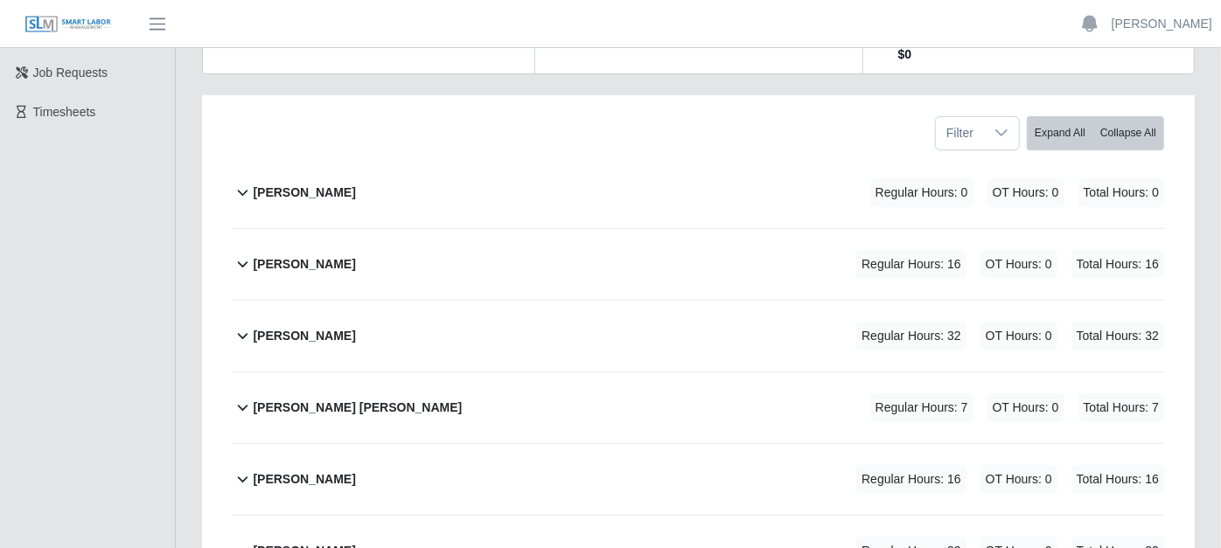
scroll to position [244, 0]
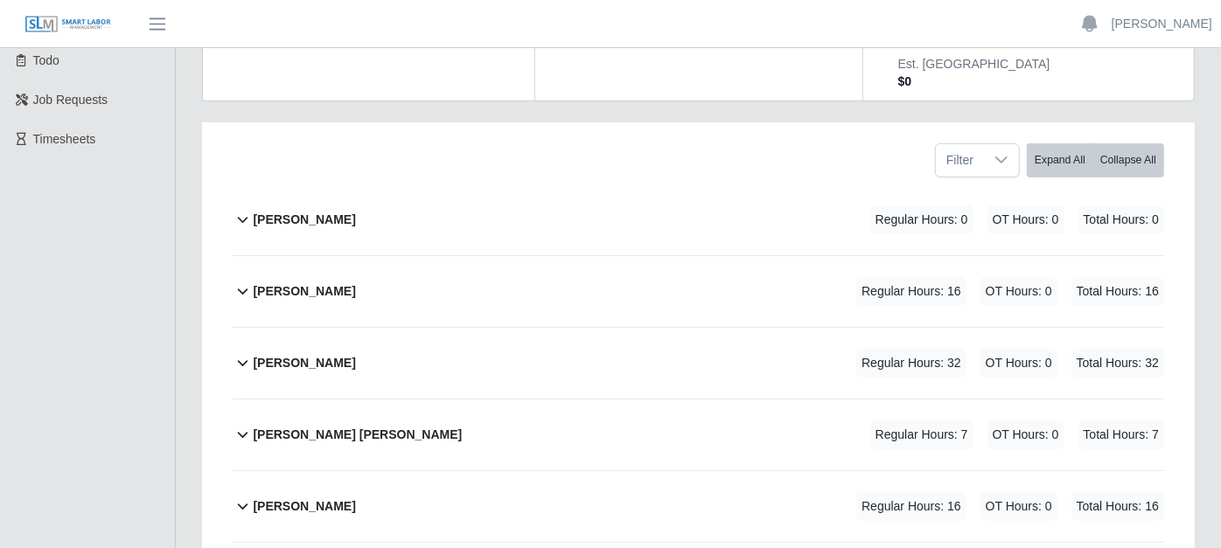
click at [249, 281] on icon at bounding box center [243, 291] width 20 height 21
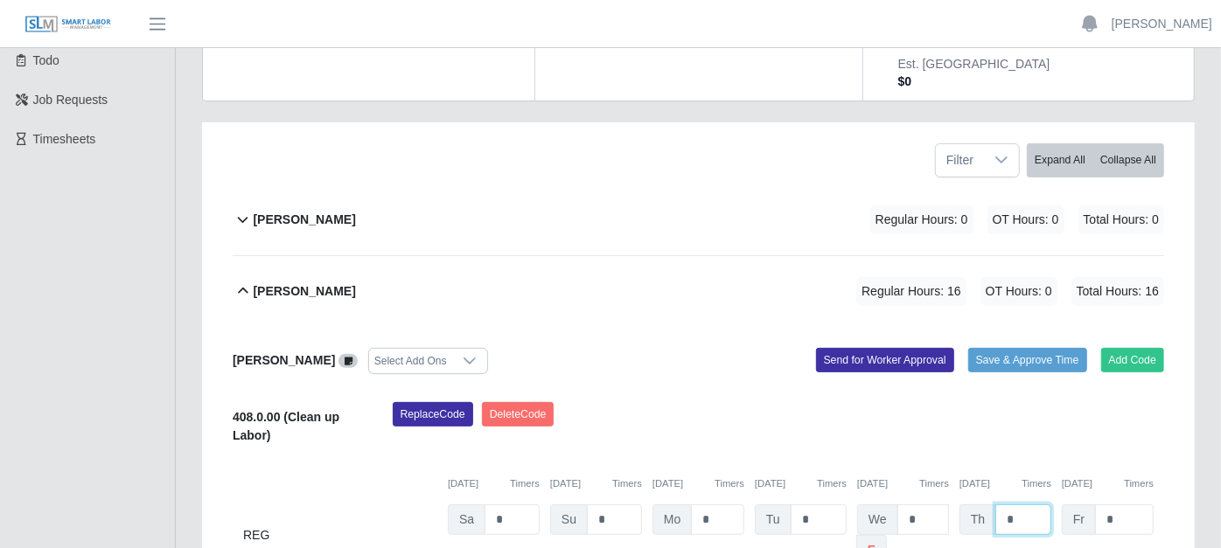
click at [1019, 505] on input "*" at bounding box center [1023, 520] width 56 height 31
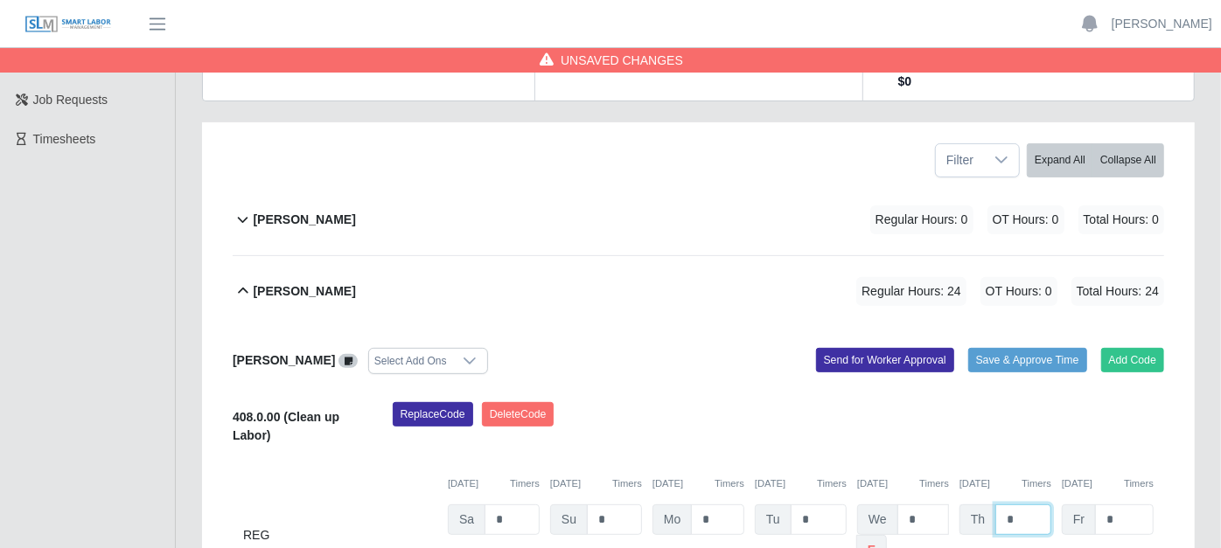
type input "*"
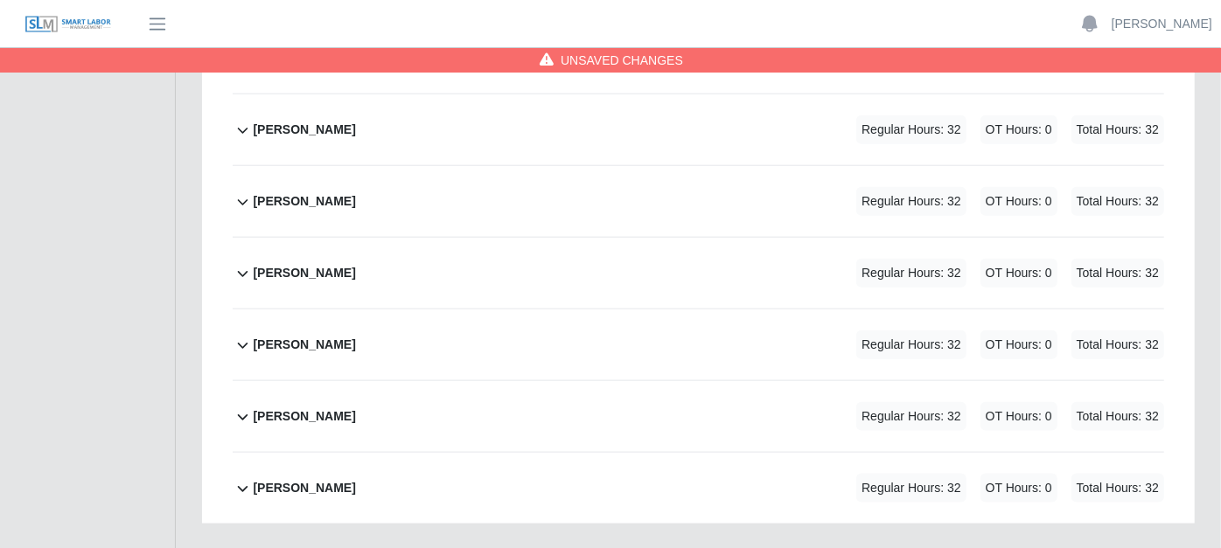
scroll to position [1169, 0]
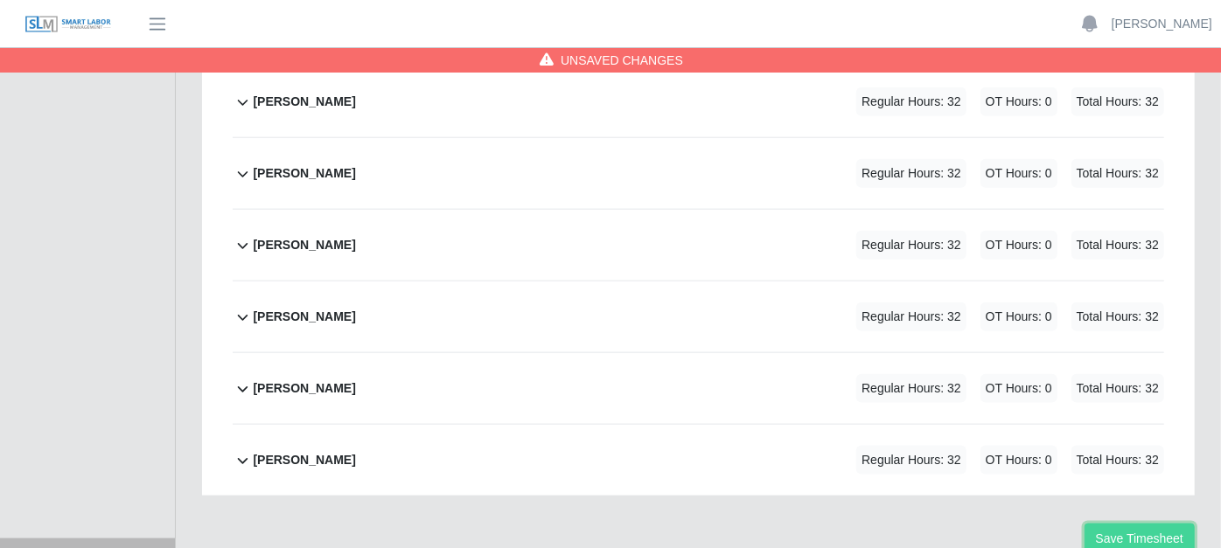
click at [1141, 524] on button "Save Timesheet" at bounding box center [1139, 539] width 110 height 31
